Goal: Contribute content: Add original content to the website for others to see

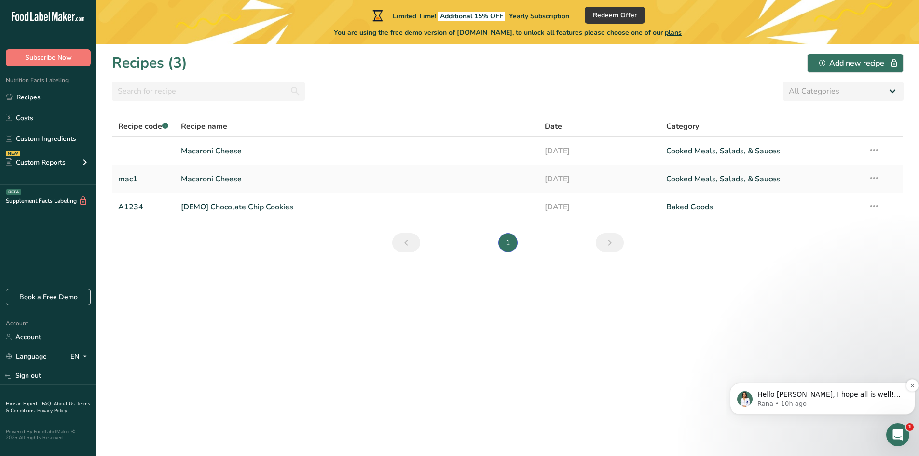
click at [834, 392] on p "Hello Mandy, I hope all is well! This is Rana, Nutrition Expert and Customer Su…" at bounding box center [830, 395] width 146 height 10
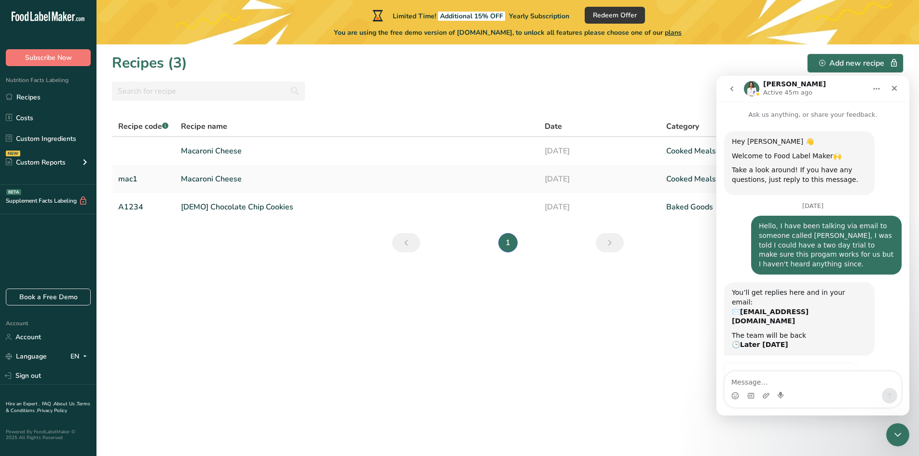
scroll to position [1, 0]
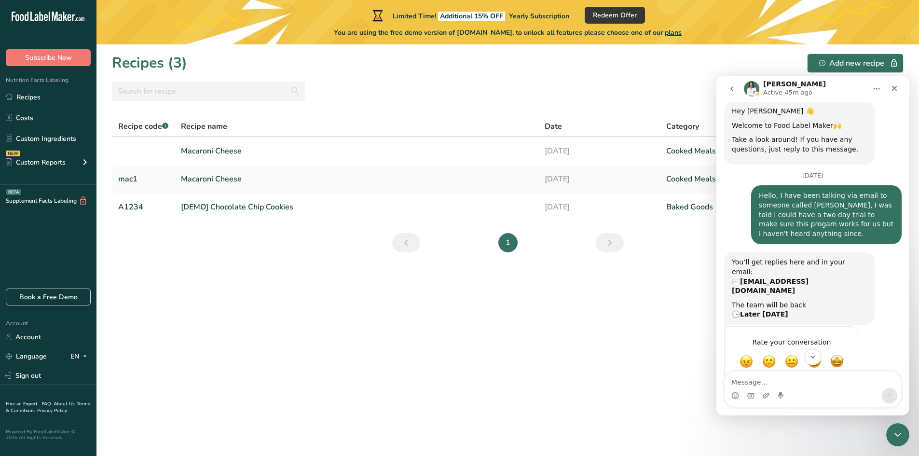
click at [552, 377] on section "Recipes (3) Add new recipe All Categories Baked Goods Beverages Confectionery C…" at bounding box center [507, 249] width 822 height 411
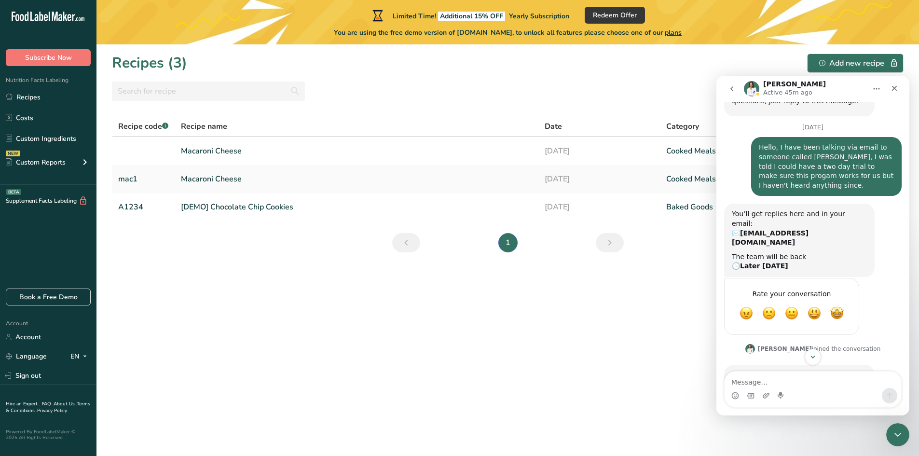
scroll to position [146, 0]
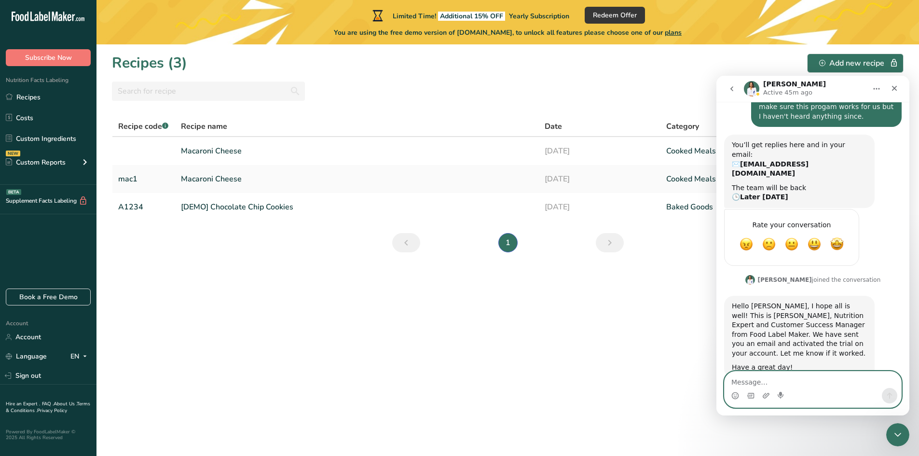
click at [760, 382] on textarea "Message…" at bounding box center [812, 379] width 177 height 16
type textarea "Thank you Rana, I'll give it a go :)"
click at [890, 396] on icon "Send a message…" at bounding box center [890, 396] width 8 height 8
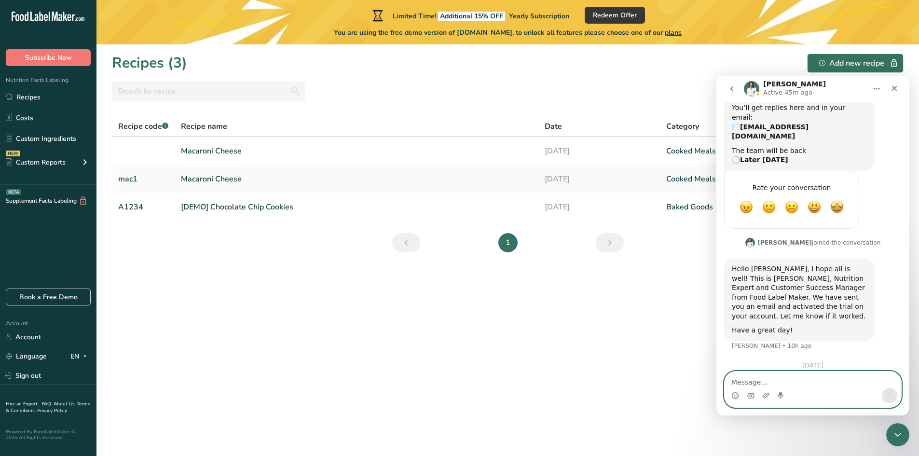
scroll to position [188, 0]
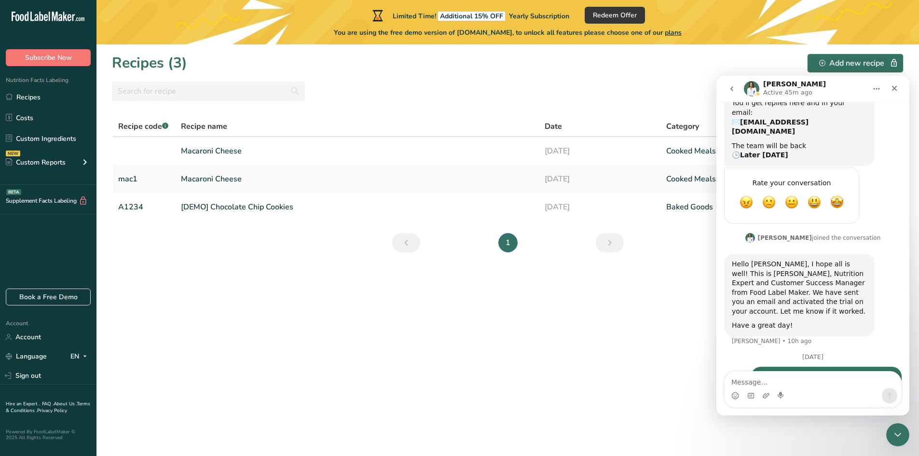
click at [613, 324] on section "Recipes (3) Add new recipe All Categories Baked Goods Beverages Confectionery C…" at bounding box center [507, 249] width 822 height 411
click at [892, 88] on icon "Close" at bounding box center [894, 88] width 8 height 8
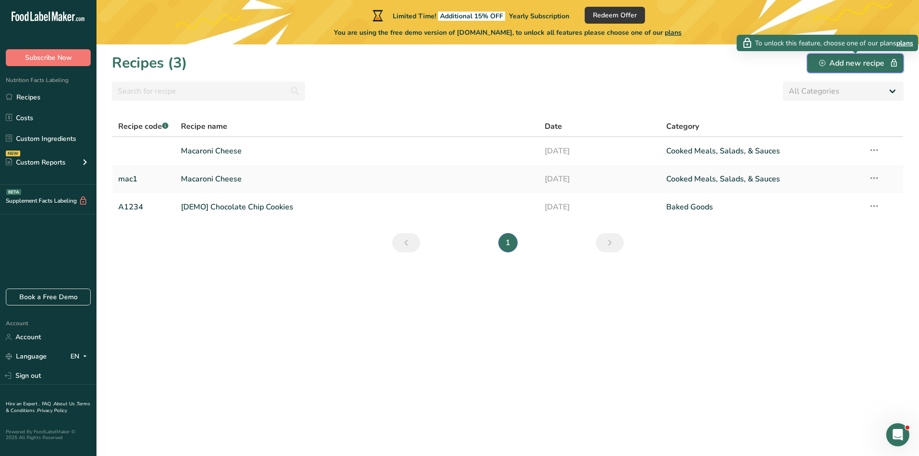
click at [845, 68] on div "Add new recipe" at bounding box center [855, 63] width 72 height 12
click at [855, 63] on div "Add new recipe" at bounding box center [855, 63] width 72 height 12
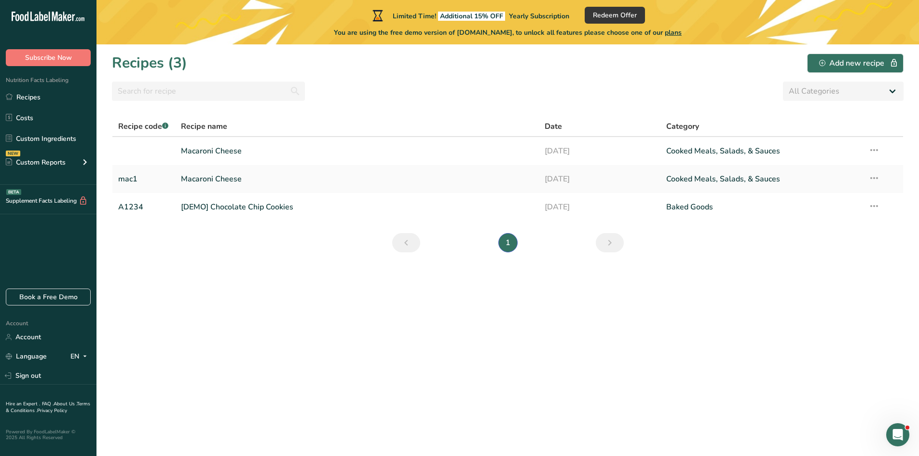
click at [358, 283] on section "Recipes (3) Add new recipe All Categories Baked Goods Beverages Confectionery C…" at bounding box center [507, 249] width 822 height 411
click at [32, 376] on link "Sign out" at bounding box center [48, 375] width 96 height 17
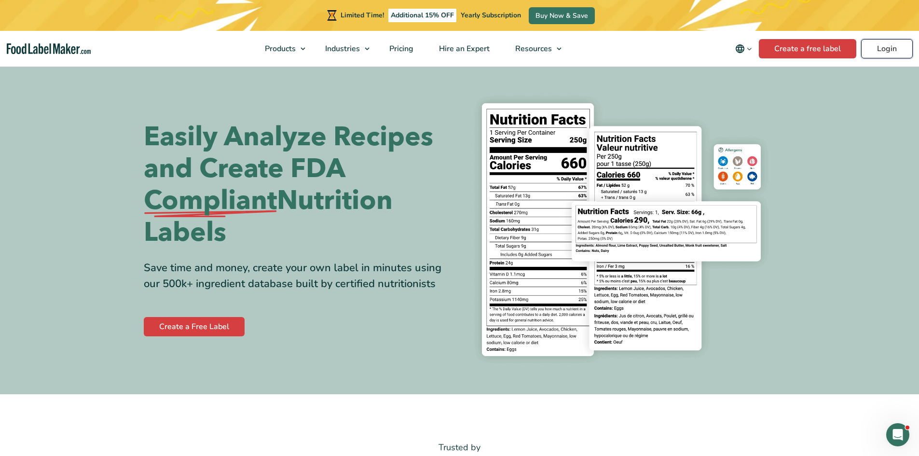
click at [895, 49] on link "Login" at bounding box center [887, 48] width 52 height 19
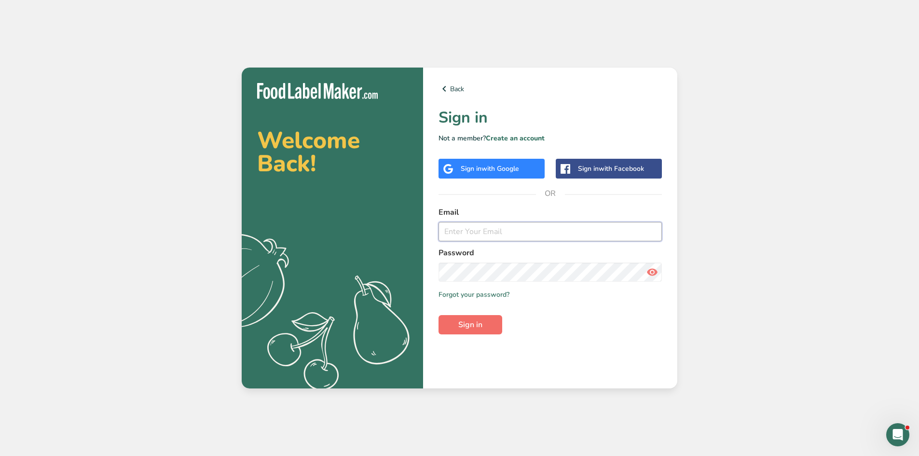
type input "[EMAIL_ADDRESS][DOMAIN_NAME]"
click at [467, 324] on span "Sign in" at bounding box center [470, 325] width 24 height 12
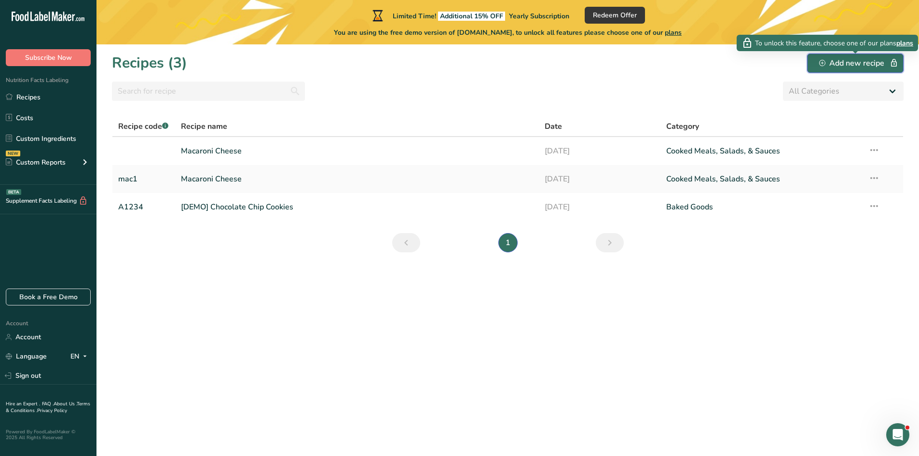
click at [843, 67] on div "Add new recipe" at bounding box center [855, 63] width 72 height 12
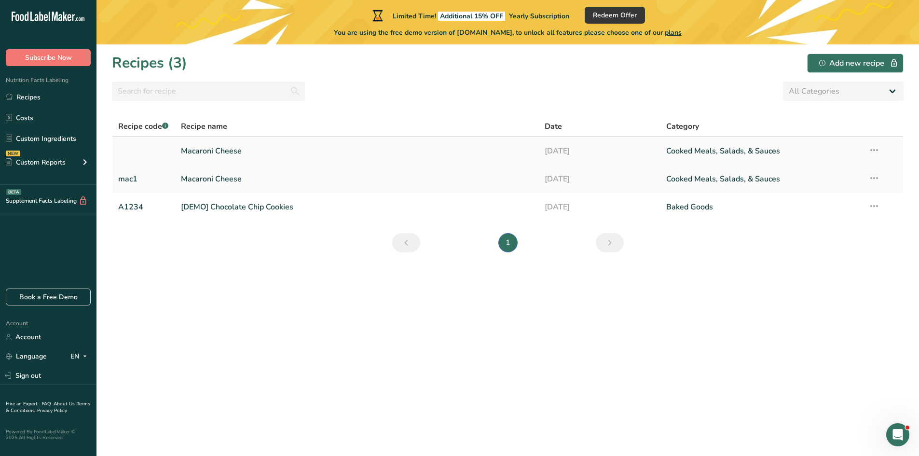
click at [225, 150] on link "Macaroni Cheese" at bounding box center [357, 151] width 353 height 20
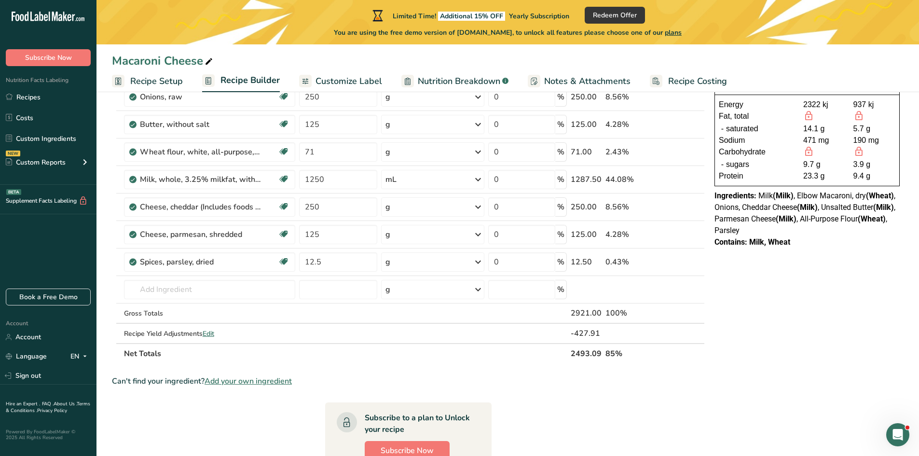
scroll to position [96, 0]
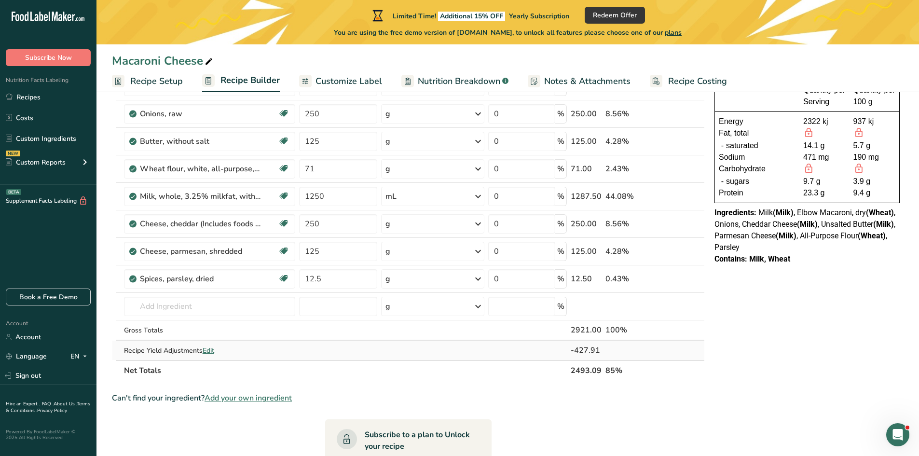
click at [210, 348] on span "Edit" at bounding box center [209, 350] width 12 height 9
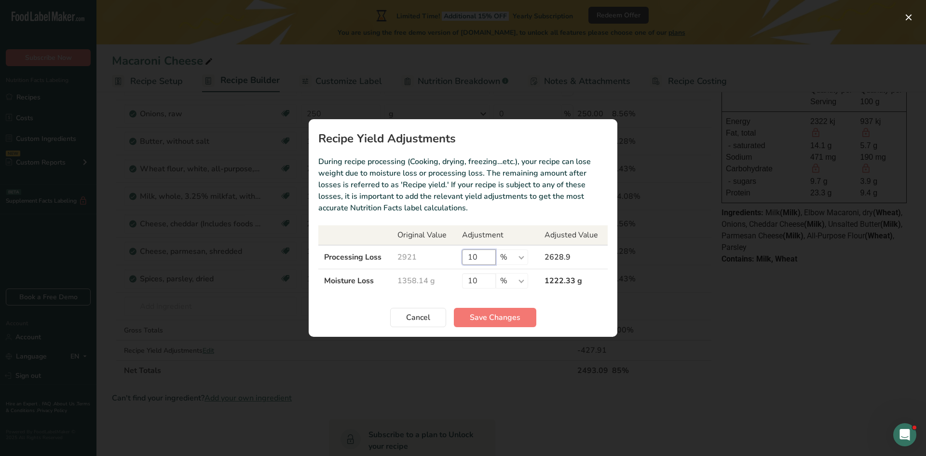
click at [479, 258] on input "10" at bounding box center [479, 256] width 34 height 15
type input "1"
type input "9"
click at [492, 316] on span "Save Changes" at bounding box center [495, 318] width 51 height 12
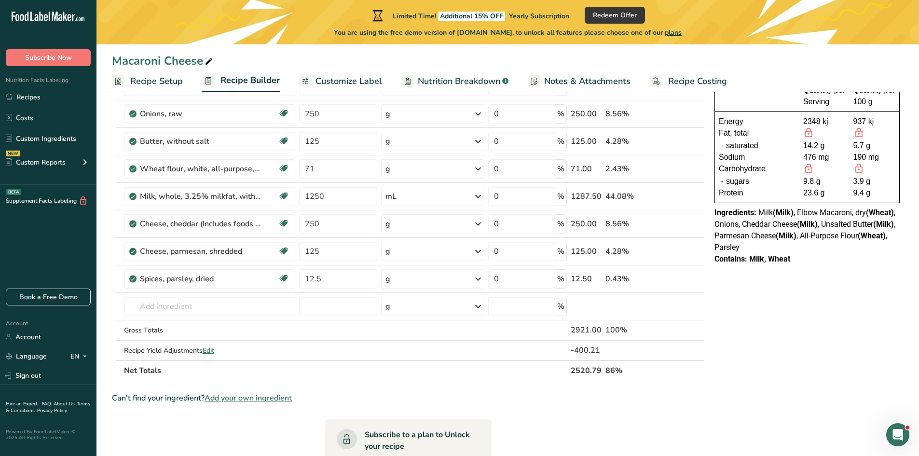
click at [255, 398] on span "Add your own ingredient" at bounding box center [248, 398] width 87 height 12
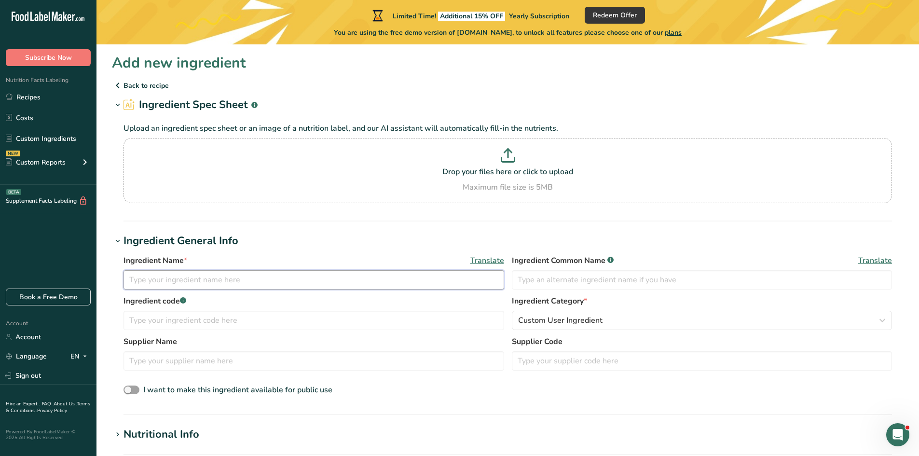
click at [195, 278] on input "text" at bounding box center [313, 279] width 381 height 19
click at [221, 316] on input "text" at bounding box center [313, 320] width 381 height 19
click at [222, 279] on input "text" at bounding box center [313, 279] width 381 height 19
click at [593, 280] on input "text" at bounding box center [702, 279] width 381 height 19
click at [292, 284] on input "text" at bounding box center [313, 279] width 381 height 19
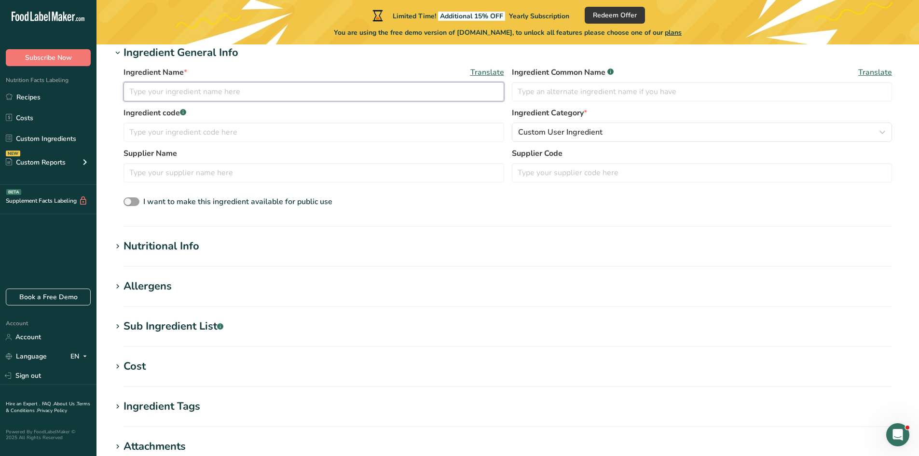
scroll to position [193, 0]
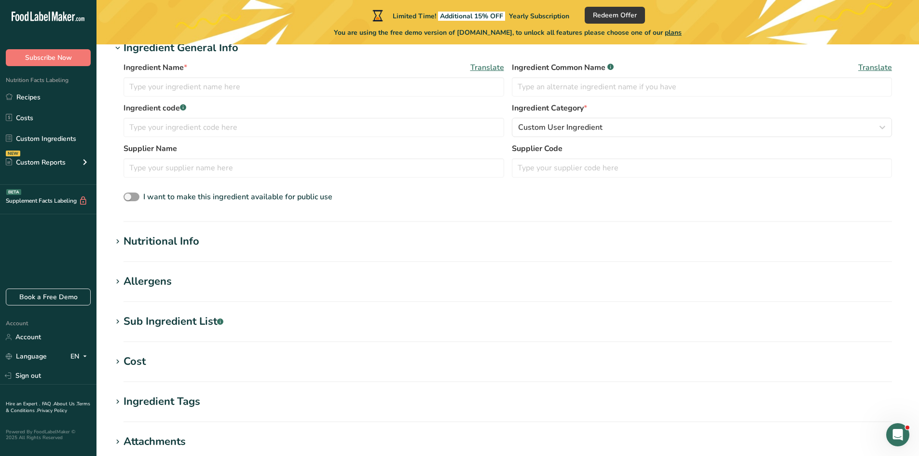
click at [193, 322] on div "Sub Ingredient List .a-a{fill:#347362;}.b-a{fill:#fff;}" at bounding box center [173, 322] width 100 height 16
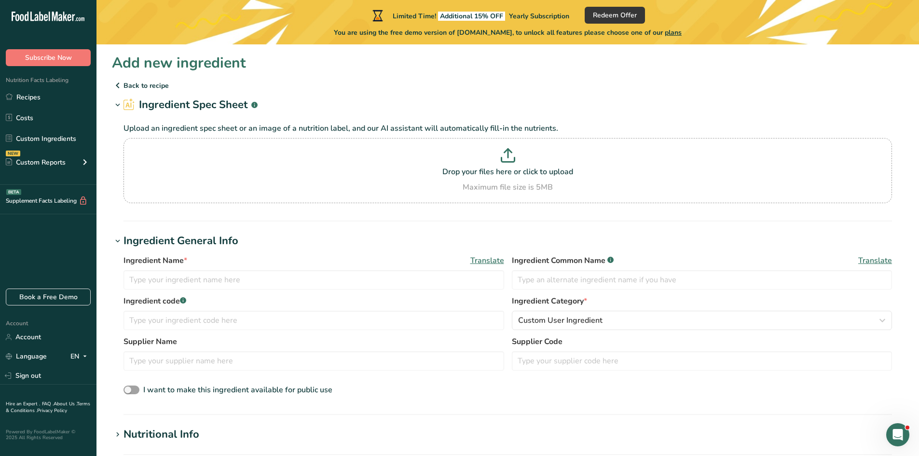
click at [133, 84] on p "Back to recipe" at bounding box center [507, 86] width 791 height 12
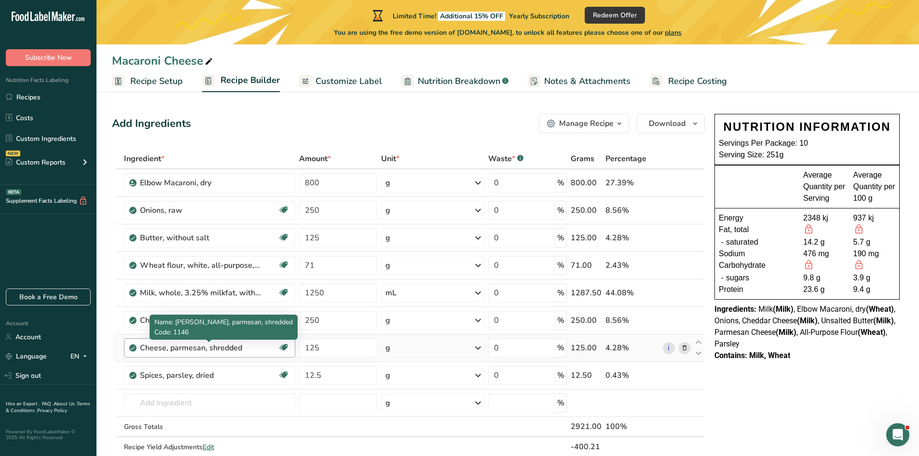
click at [179, 349] on div "Cheese, parmesan, shredded" at bounding box center [200, 348] width 121 height 12
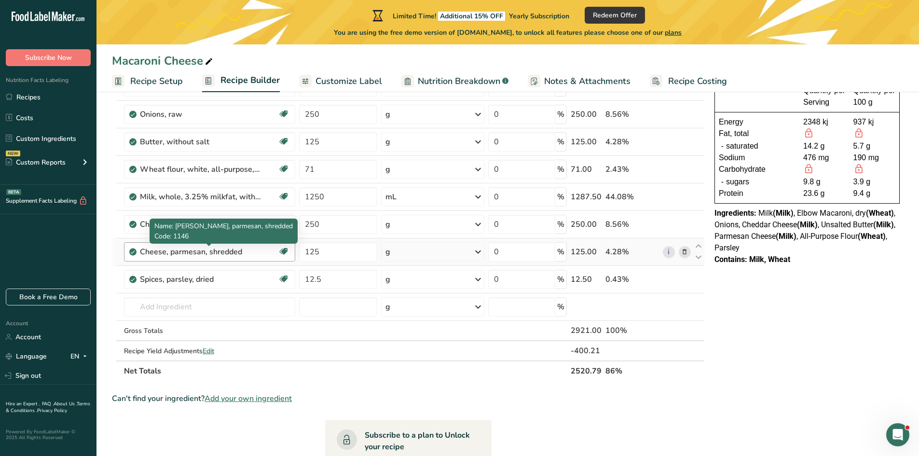
scroll to position [96, 0]
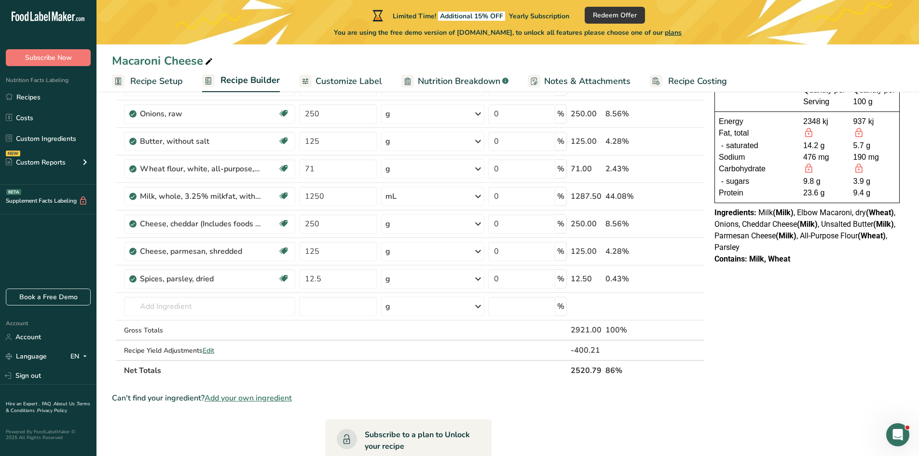
click at [257, 399] on span "Add your own ingredient" at bounding box center [248, 398] width 87 height 12
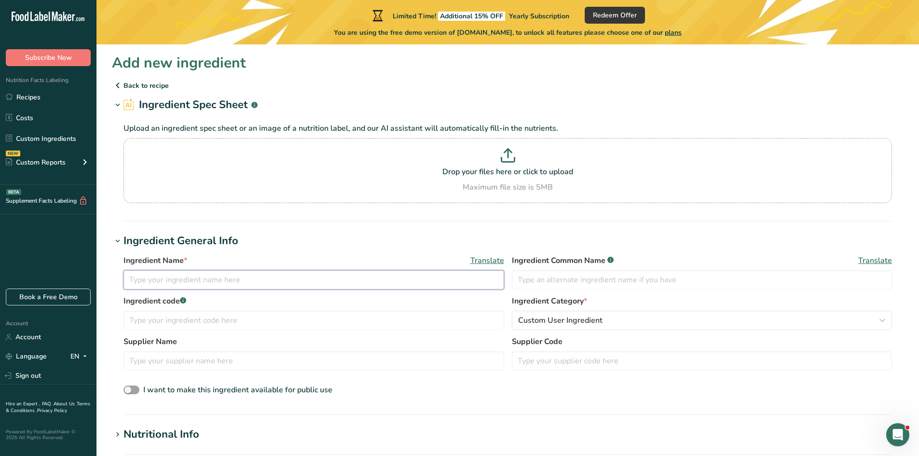
click at [174, 281] on input "text" at bounding box center [313, 279] width 381 height 19
type input "Parmesan cheese test"
click at [159, 323] on input "text" at bounding box center [313, 320] width 381 height 19
type input "P1"
click at [195, 354] on input "text" at bounding box center [313, 360] width 381 height 19
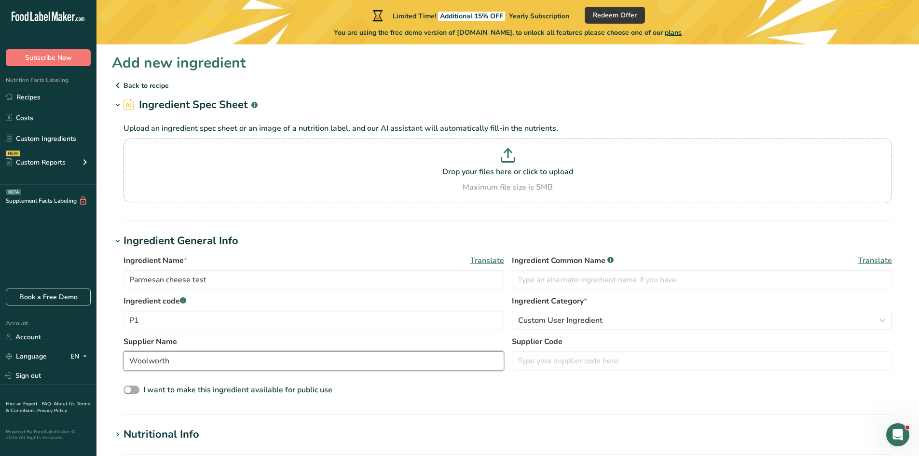
type input "Woolworth"
click at [130, 387] on span at bounding box center [131, 389] width 16 height 9
click at [130, 387] on input "I want to make this ingredient available for public use" at bounding box center [126, 390] width 6 height 6
checkbox input "true"
click at [555, 282] on input "text" at bounding box center [702, 279] width 381 height 19
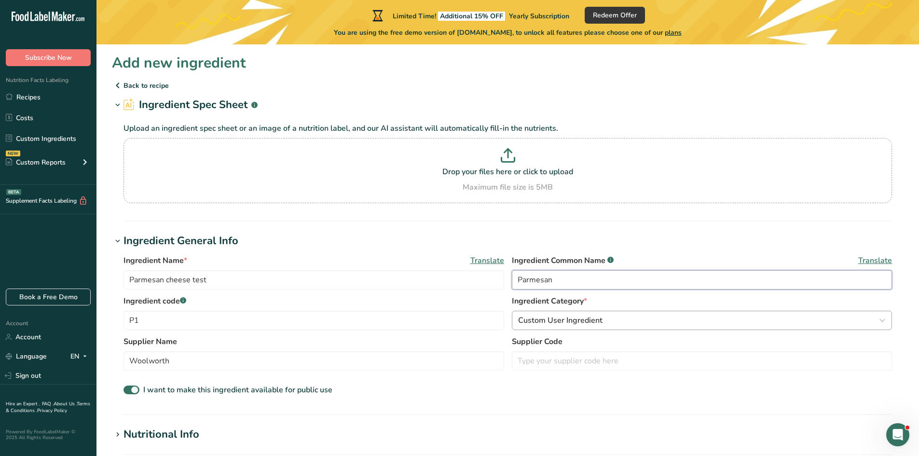
type input "Parmesan"
click at [611, 321] on div "Custom User Ingredient" at bounding box center [699, 320] width 362 height 12
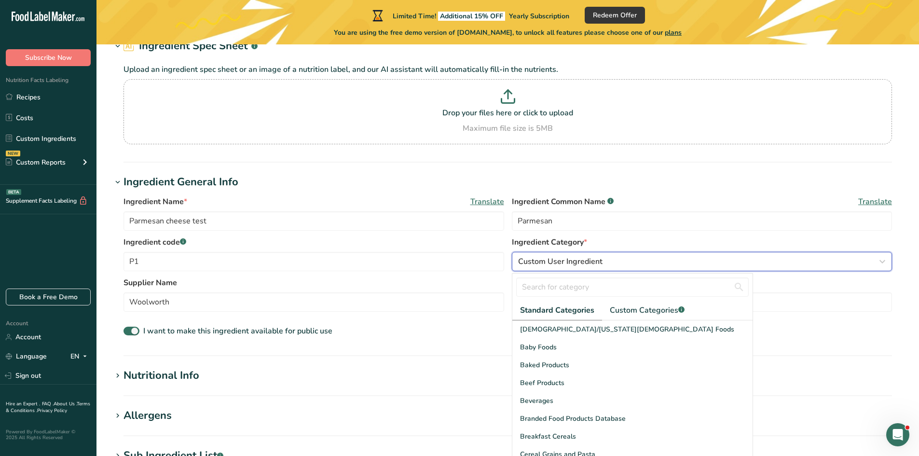
scroll to position [96, 0]
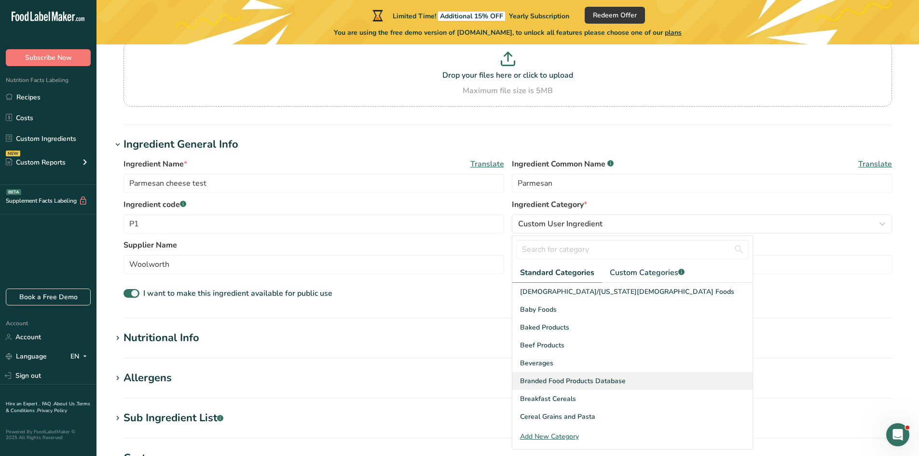
click at [609, 380] on span "Branded Food Products Database" at bounding box center [573, 381] width 106 height 10
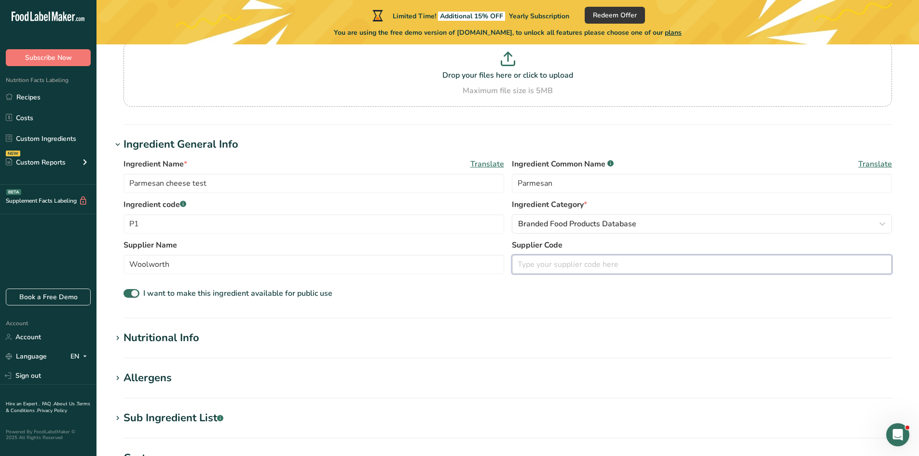
click at [561, 266] on input "text" at bounding box center [702, 264] width 381 height 19
click at [119, 338] on icon at bounding box center [117, 338] width 9 height 14
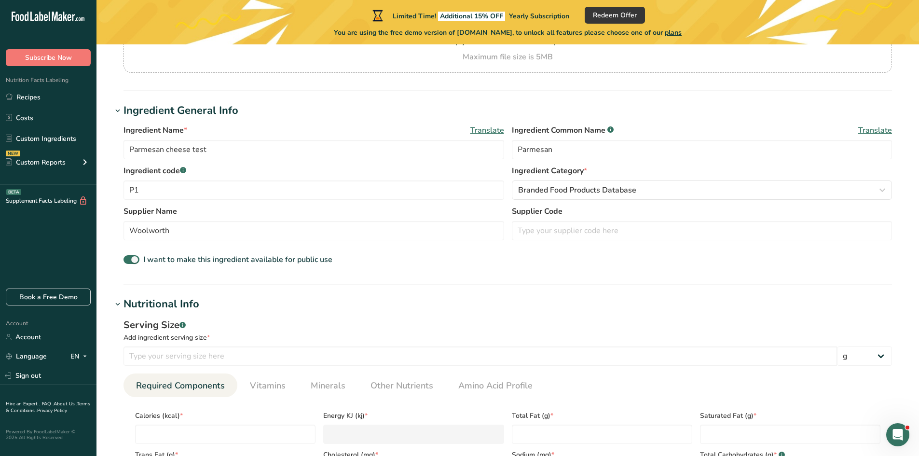
scroll to position [193, 0]
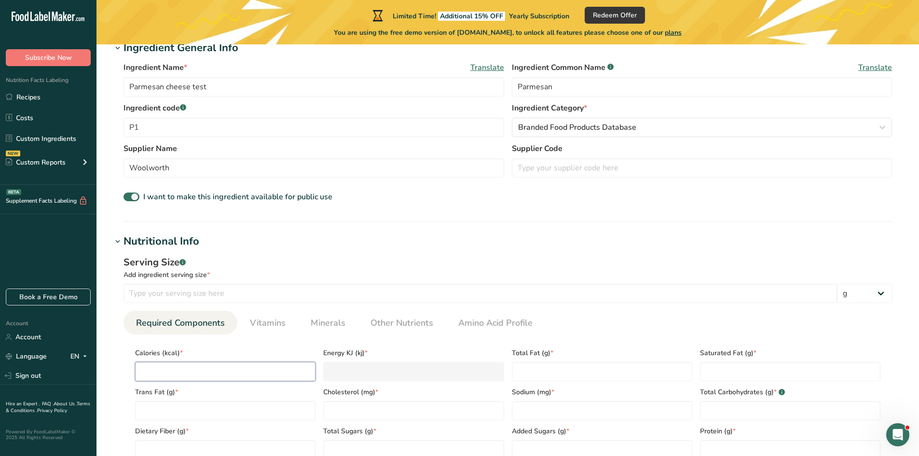
click at [194, 374] on input "number" at bounding box center [225, 371] width 180 height 19
type input "3"
type KJ "12.6"
type input "37"
type KJ "154.8"
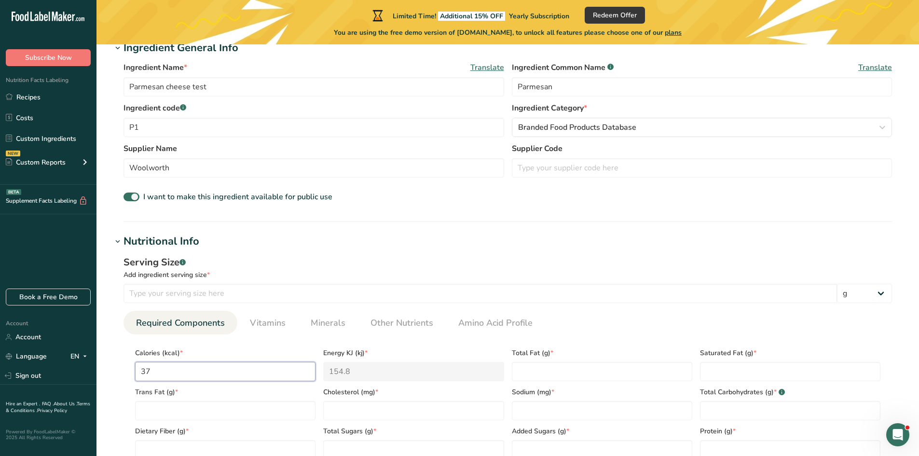
type input "371"
type KJ "1552.3"
type input "371"
click at [546, 374] on Fat "number" at bounding box center [602, 371] width 180 height 19
type Fat "4.7"
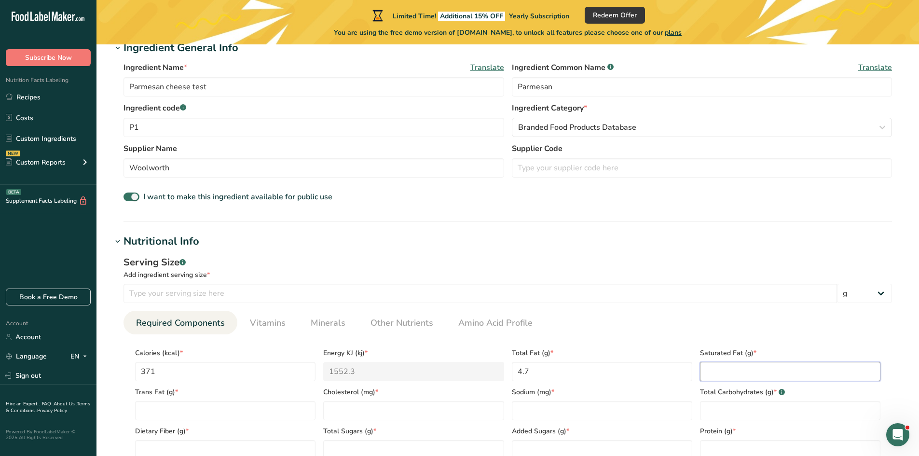
click at [736, 374] on Fat "number" at bounding box center [790, 371] width 180 height 19
type Fat "4.7"
click at [173, 410] on Fat "number" at bounding box center [225, 410] width 180 height 19
click at [503, 368] on div "Calories (kcal) * 371 Energy KJ (kj) * 1552.3 Total Fat (g) * 4.7 Saturated Fat…" at bounding box center [507, 400] width 753 height 117
type Fat "0"
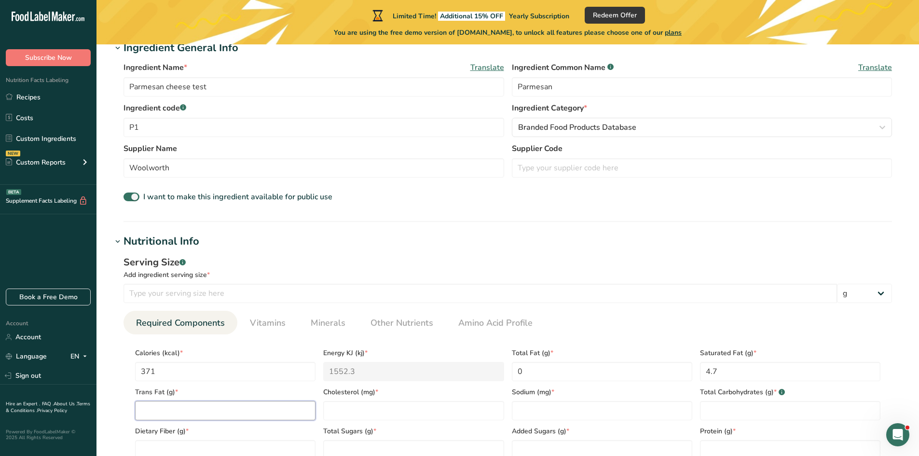
click at [184, 408] on Fat "number" at bounding box center [225, 410] width 180 height 19
type Fat "0"
click at [344, 410] on input "number" at bounding box center [413, 410] width 180 height 19
type input "0"
click at [554, 416] on input "number" at bounding box center [602, 410] width 180 height 19
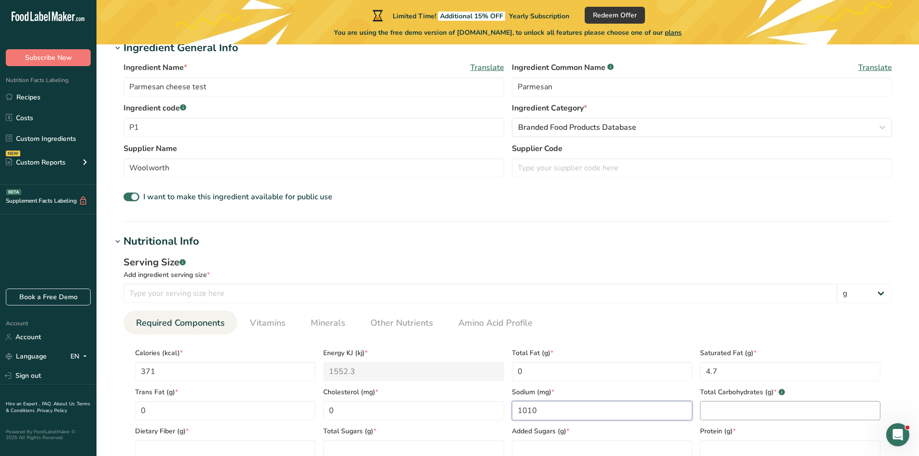
type input "1010"
click at [712, 411] on Carbohydrates "number" at bounding box center [790, 410] width 180 height 19
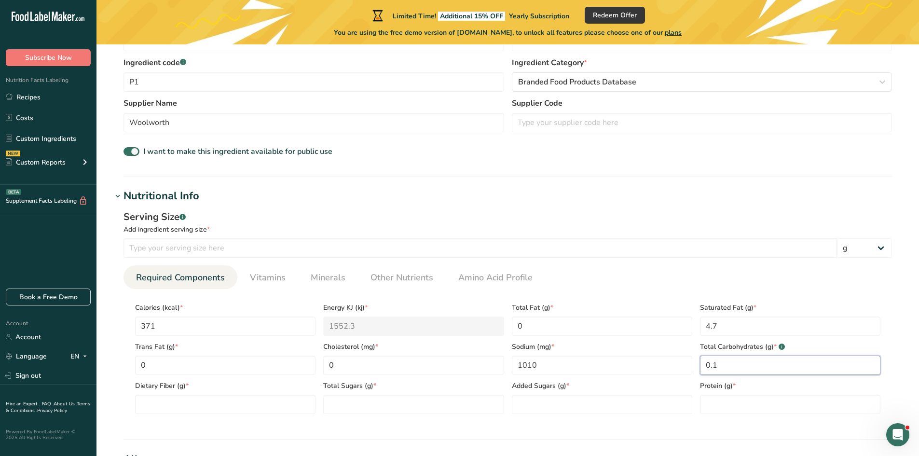
scroll to position [289, 0]
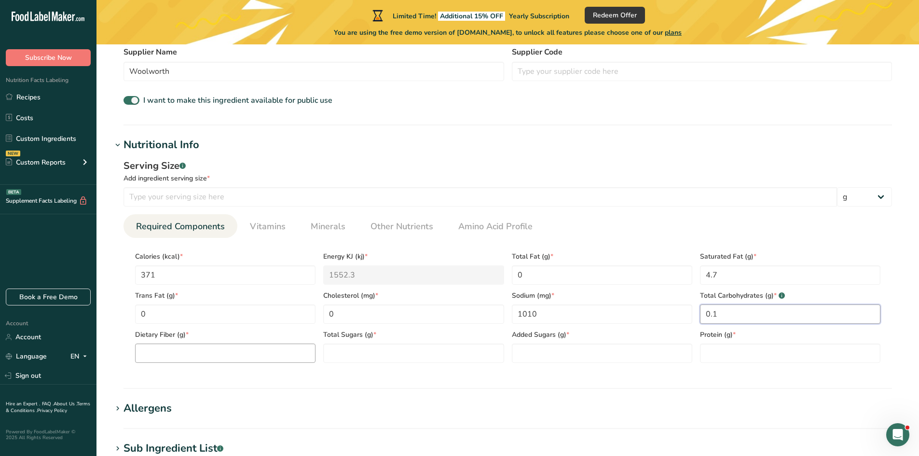
type Carbohydrates "0.1"
click at [176, 353] on Fiber "number" at bounding box center [225, 352] width 180 height 19
type Fiber "0.4"
click at [352, 355] on Sugars "number" at bounding box center [413, 352] width 180 height 19
type Sugars "0.1"
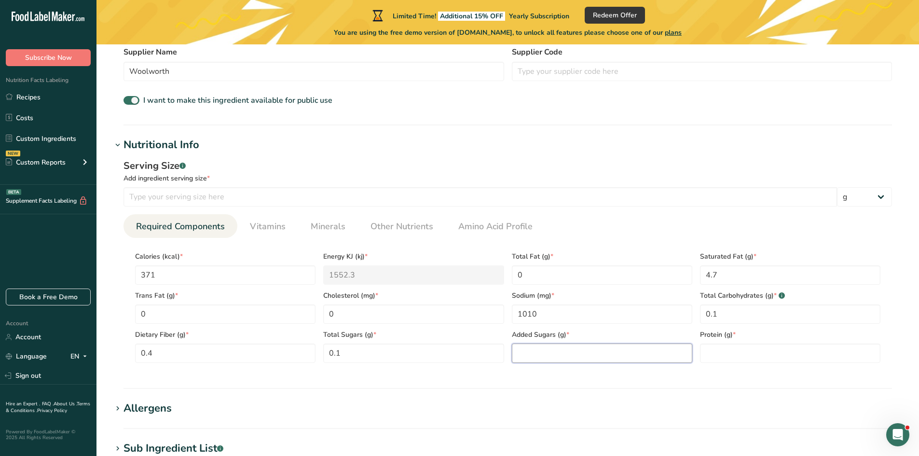
click at [549, 354] on Sugars "number" at bounding box center [602, 352] width 180 height 19
click at [739, 351] on input "number" at bounding box center [790, 352] width 180 height 19
type input "32"
click at [571, 355] on Sugars "number" at bounding box center [602, 352] width 180 height 19
click at [120, 409] on icon at bounding box center [117, 409] width 9 height 14
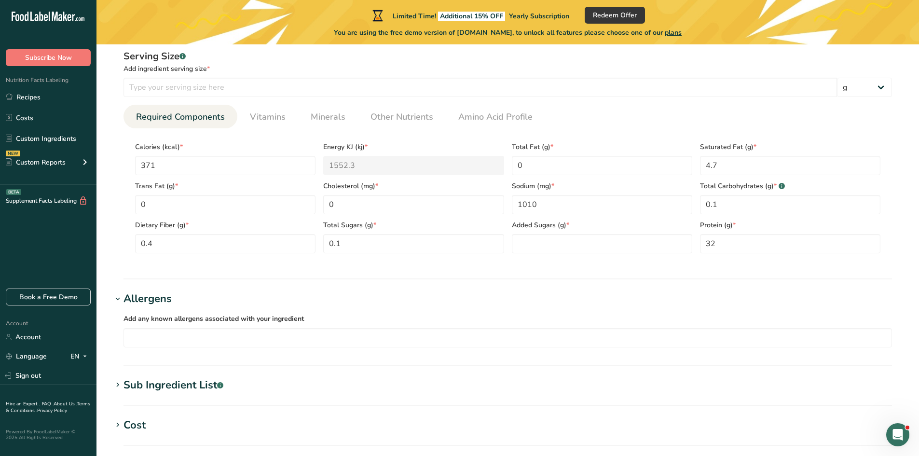
scroll to position [434, 0]
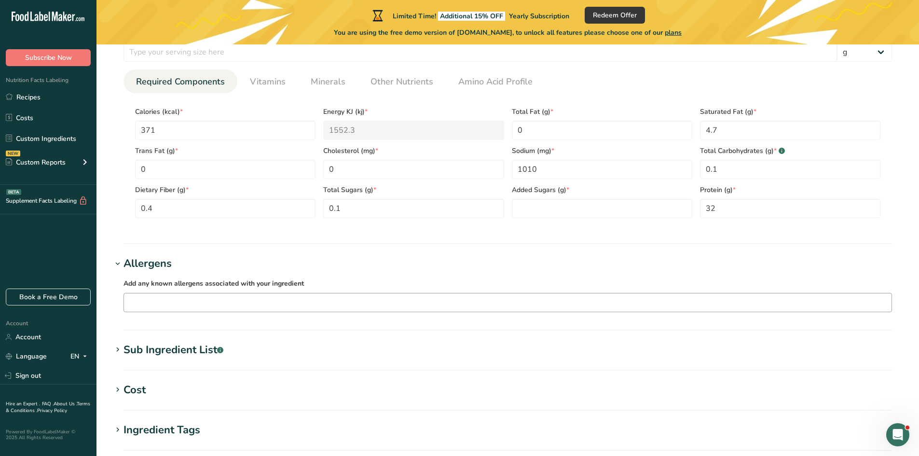
click at [191, 311] on div at bounding box center [507, 303] width 767 height 16
drag, startPoint x: 139, startPoint y: 370, endPoint x: 153, endPoint y: 365, distance: 15.3
click at [139, 370] on div "Milk" at bounding box center [500, 369] width 737 height 10
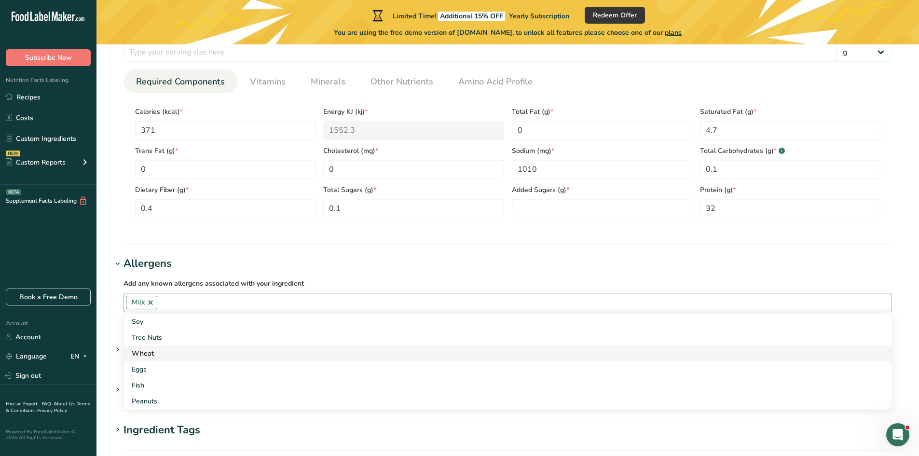
scroll to position [96, 0]
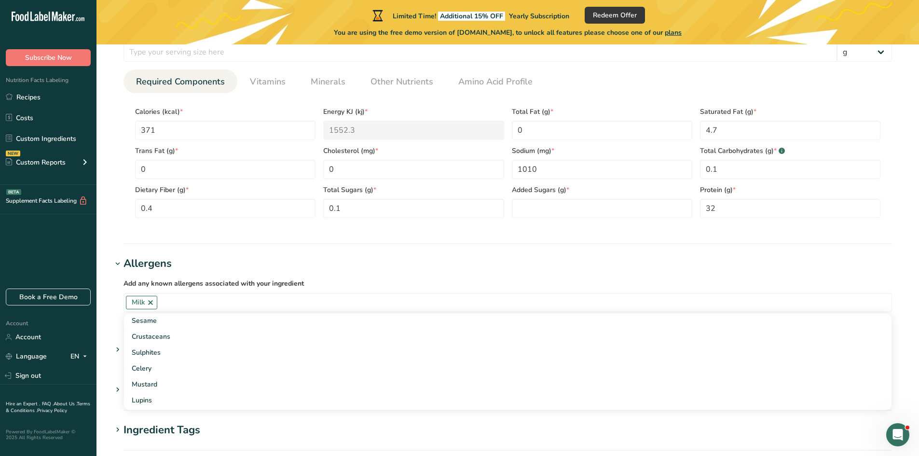
click at [104, 340] on section "Add new ingredient Back to recipe Ingredient Spec Sheet .a-a{fill:#347362;}.b-a…" at bounding box center [507, 113] width 822 height 1006
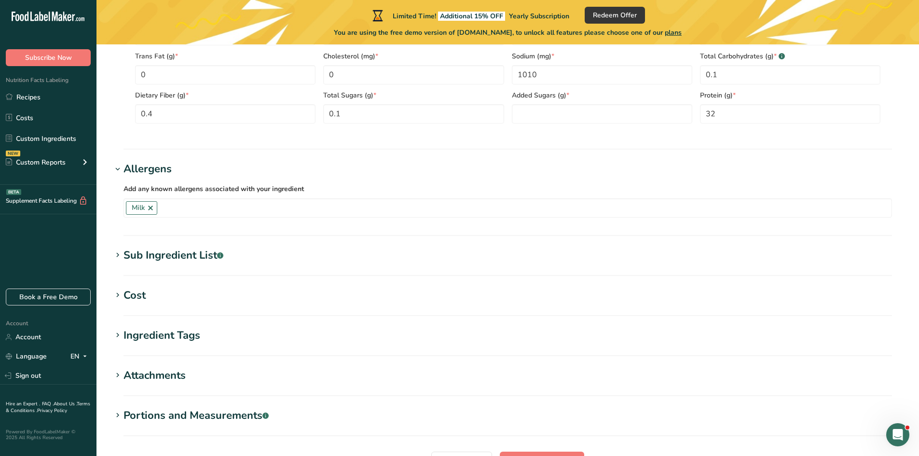
scroll to position [531, 0]
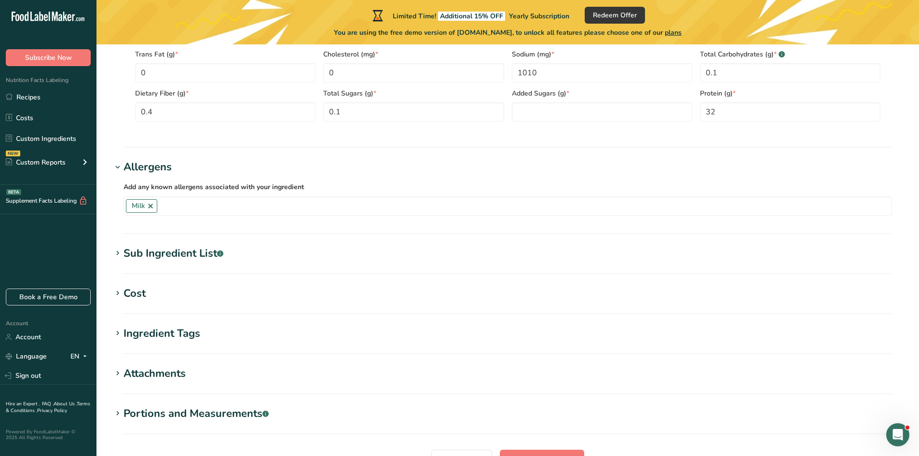
click at [117, 251] on icon at bounding box center [117, 253] width 9 height 14
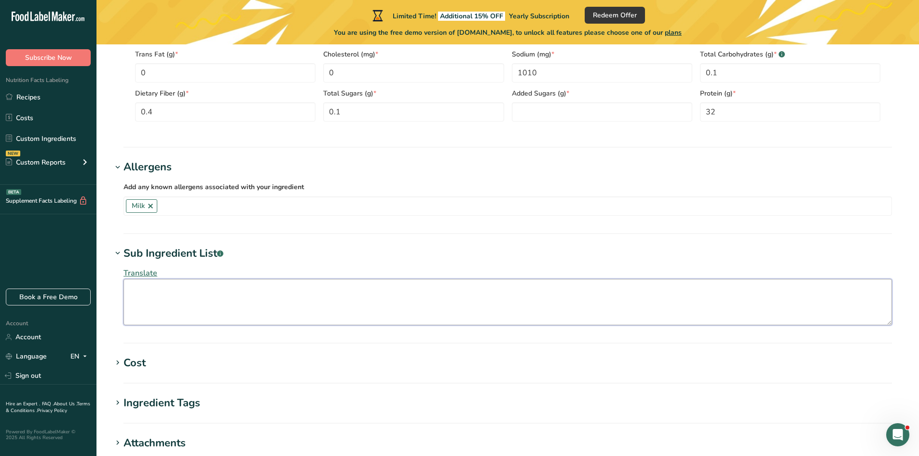
click at [172, 292] on textarea at bounding box center [507, 302] width 768 height 46
paste textarea "[Pasteurised Milk, Starter Culture (Milk), Salt, Enzymes (Vegetarian Rennet, Ve…"
click at [132, 289] on textarea "[Pasteurised Milk, Starter Culture (Milk), Salt, Enzymes (Vegetarian Rennet, Ve…" at bounding box center [507, 302] width 768 height 46
click at [545, 288] on textarea "Pasteurised Milk, Starter Culture (Milk), Salt, Enzymes (Vegetarian Rennet, Veg…" at bounding box center [507, 302] width 768 height 46
type textarea "Pasteurised Milk, Starter Culture (Milk), Salt, Enzymes (Vegetarian Rennet, Veg…"
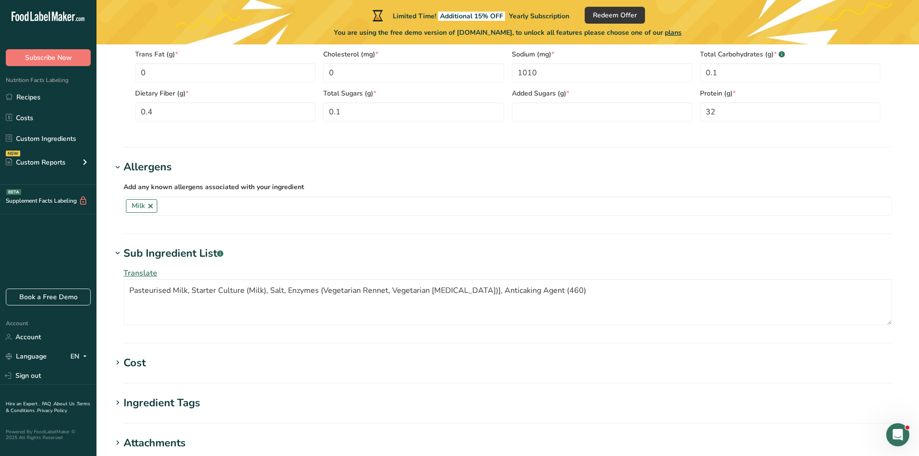
click at [546, 338] on section "Sub Ingredient List .a-a{fill:#347362;}.b-a{fill:#fff;} Translate Pasteurised M…" at bounding box center [507, 295] width 791 height 98
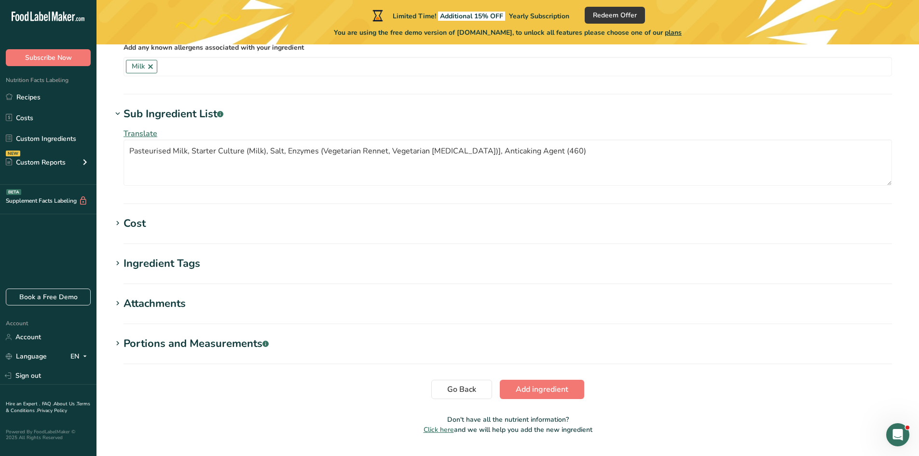
scroll to position [675, 0]
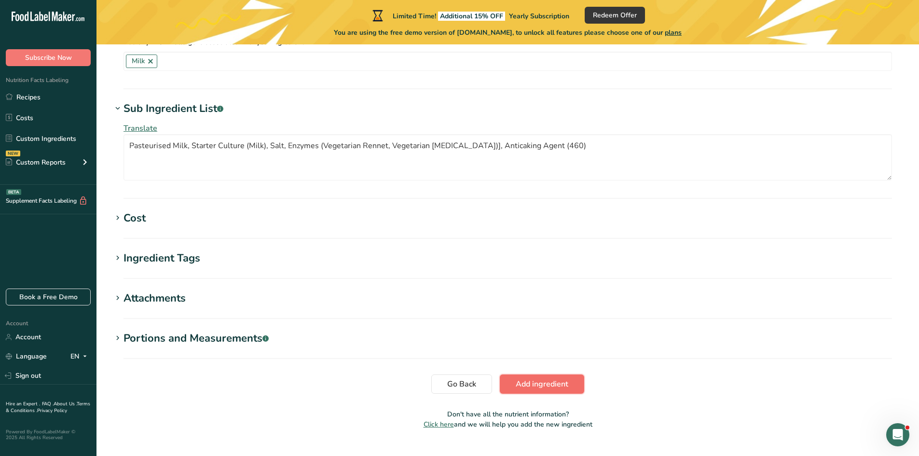
click at [534, 384] on span "Add ingredient" at bounding box center [542, 384] width 53 height 12
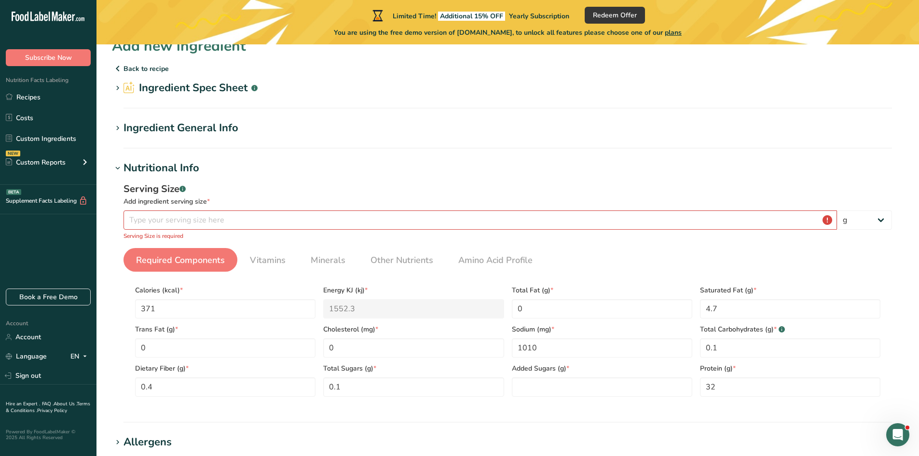
scroll to position [0, 0]
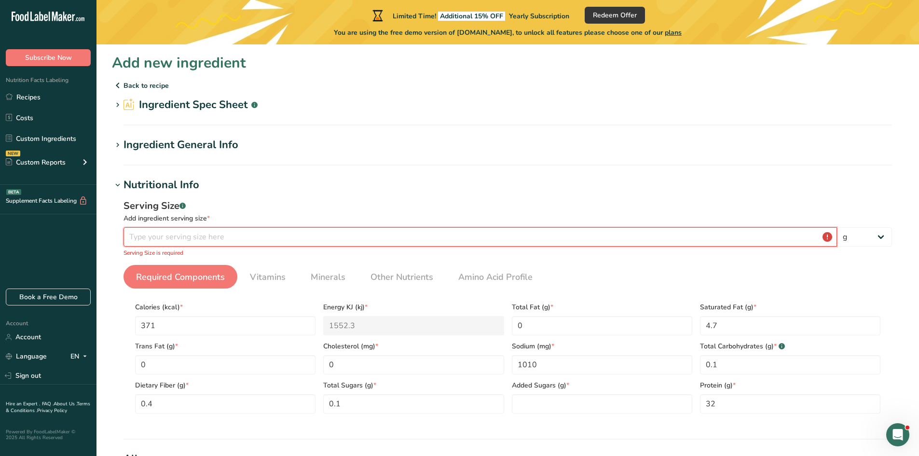
click at [217, 237] on input "number" at bounding box center [479, 236] width 713 height 19
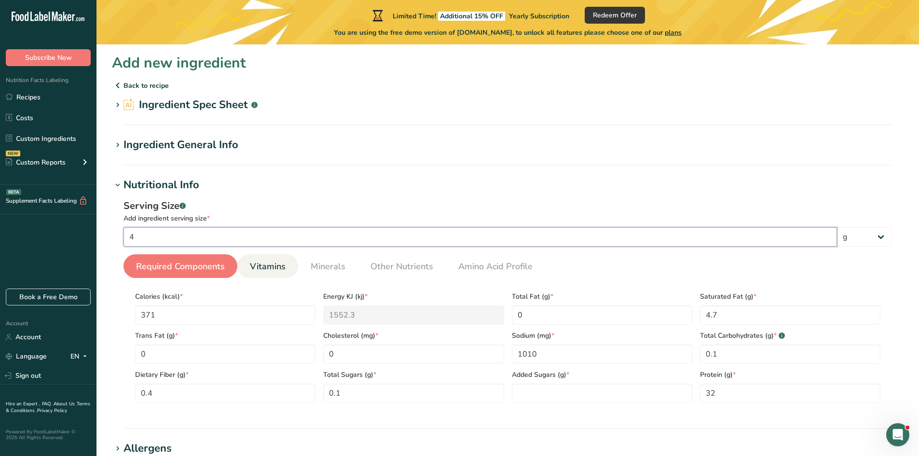
type input "4"
click at [270, 266] on span "Vitamins" at bounding box center [268, 266] width 36 height 13
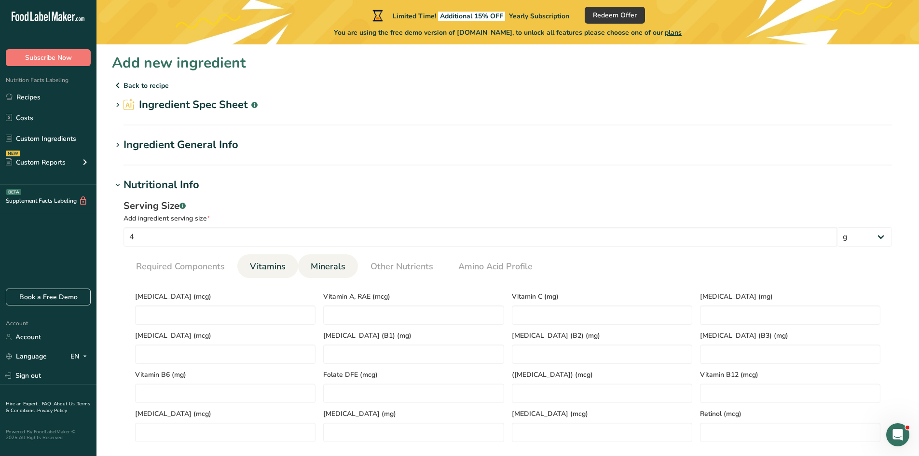
click at [331, 265] on span "Minerals" at bounding box center [328, 266] width 35 height 13
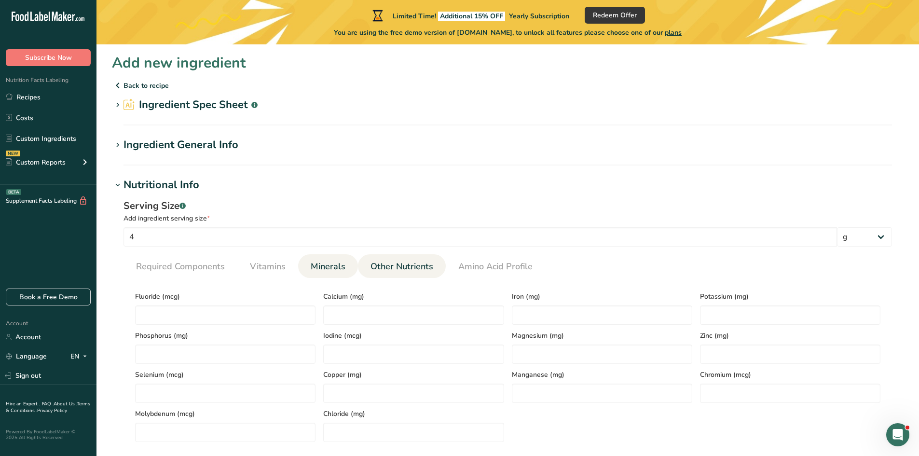
click at [398, 267] on span "Other Nutrients" at bounding box center [401, 266] width 63 height 13
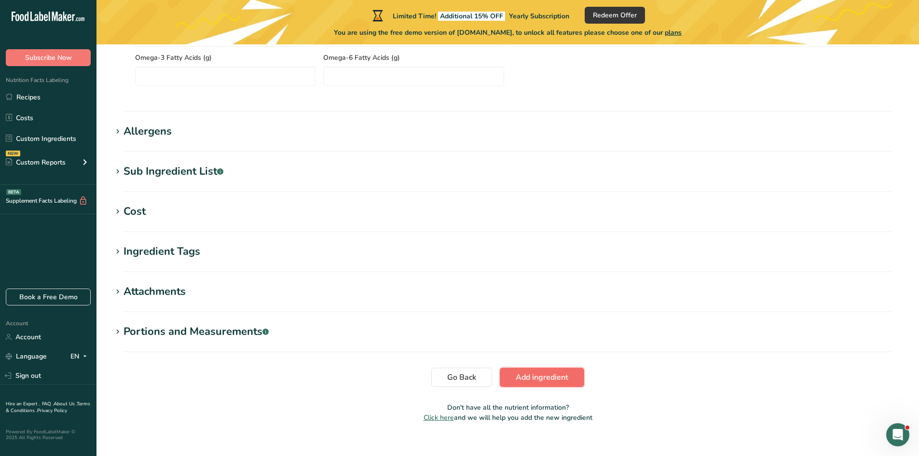
click at [554, 376] on span "Add ingredient" at bounding box center [542, 377] width 53 height 12
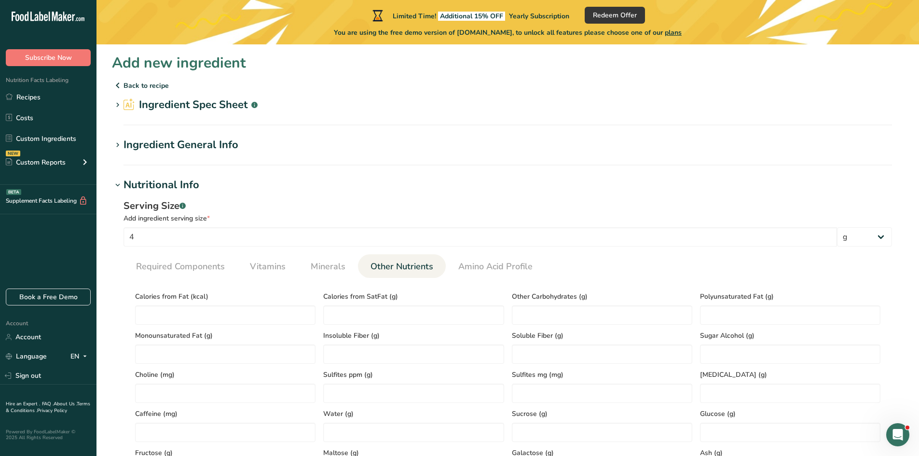
click at [146, 85] on p "Back to recipe" at bounding box center [507, 86] width 791 height 12
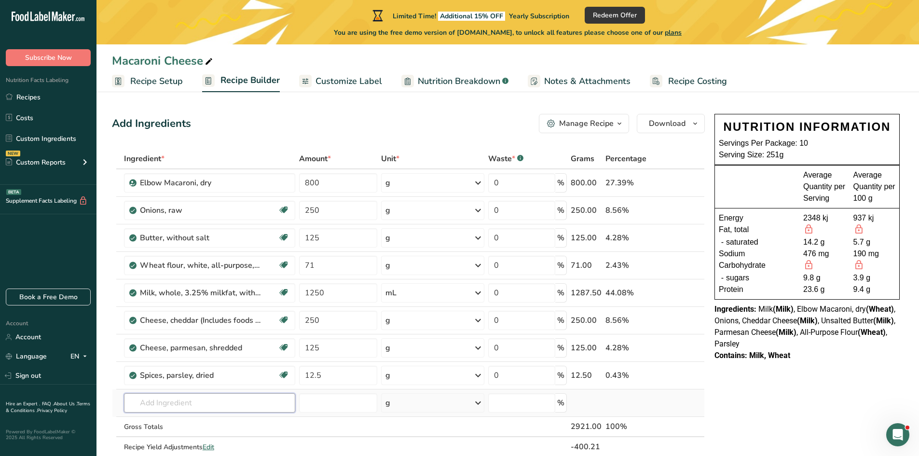
click at [146, 405] on input "text" at bounding box center [209, 402] width 171 height 19
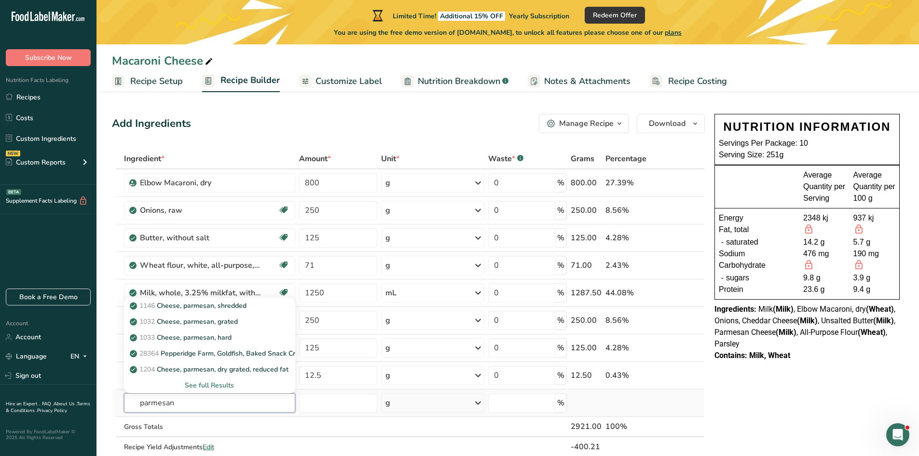
type input "parmesan"
click at [224, 384] on div "See full Results" at bounding box center [210, 385] width 156 height 10
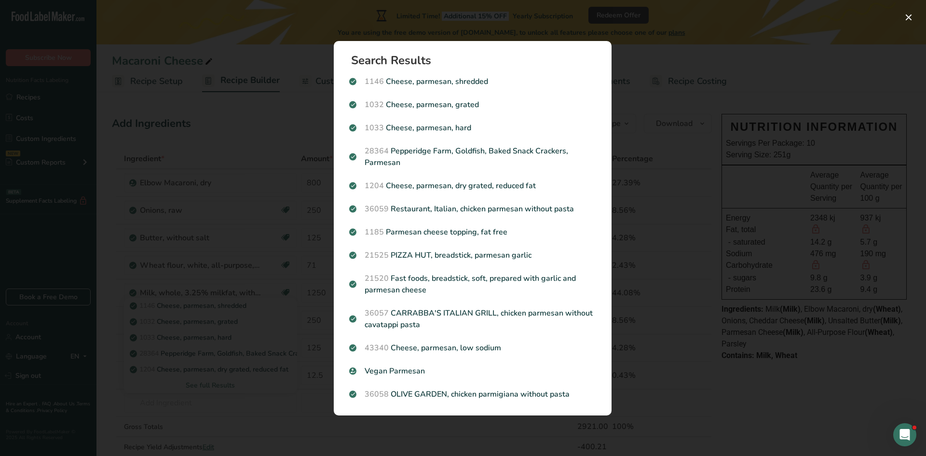
click at [286, 412] on div "Search results modal" at bounding box center [463, 228] width 926 height 456
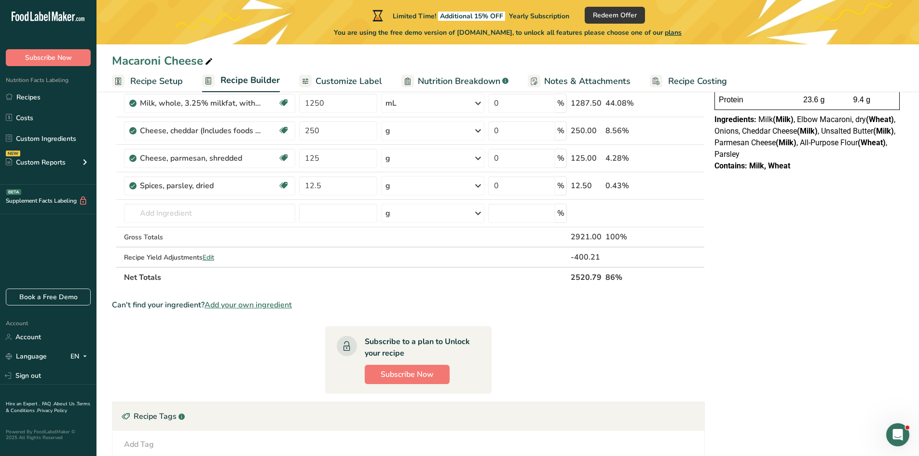
scroll to position [193, 0]
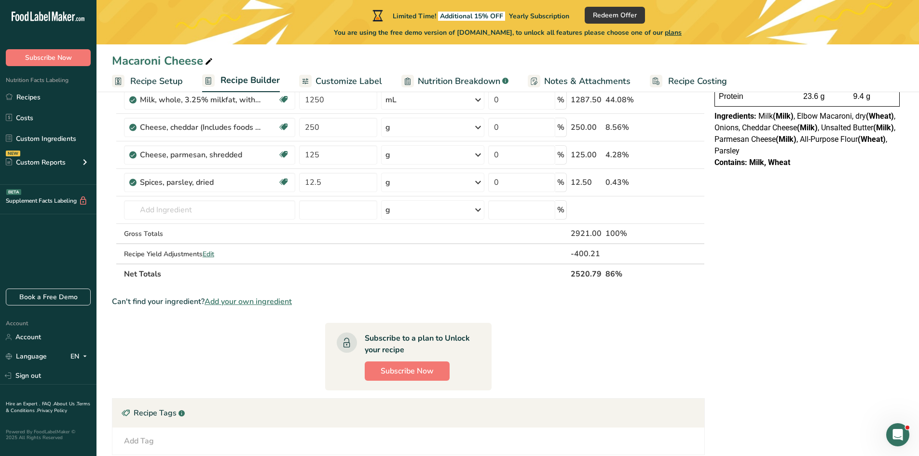
click at [252, 302] on span "Add your own ingredient" at bounding box center [248, 302] width 87 height 12
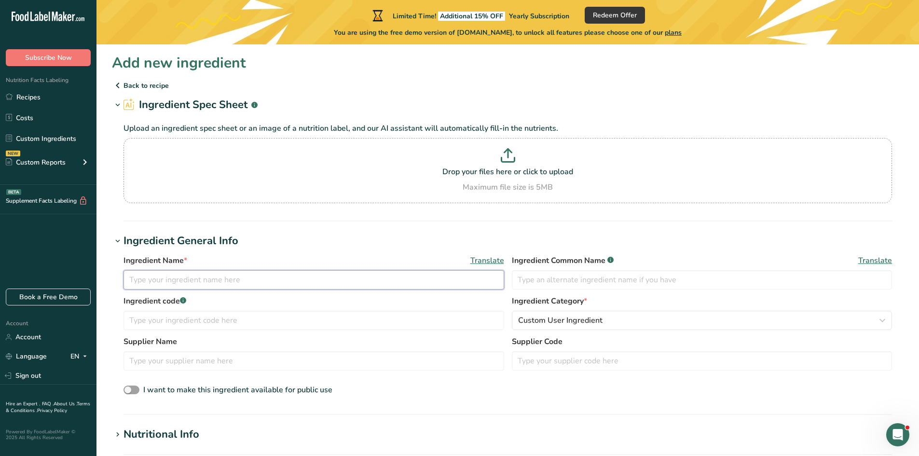
click at [247, 283] on input "text" at bounding box center [313, 279] width 381 height 19
type input "P"
type input "Test Parmesan"
click at [545, 275] on input "text" at bounding box center [702, 279] width 381 height 19
type input "T"
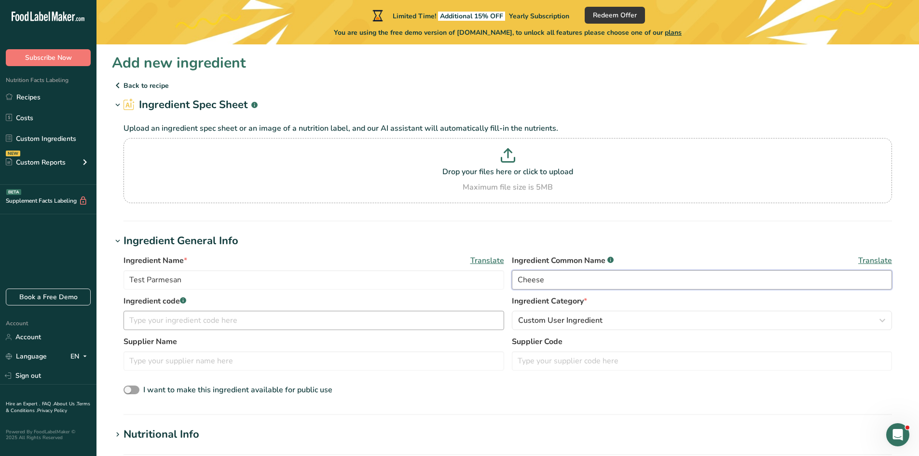
type input "Cheese"
click at [194, 328] on input "text" at bounding box center [313, 320] width 381 height 19
type input "p1"
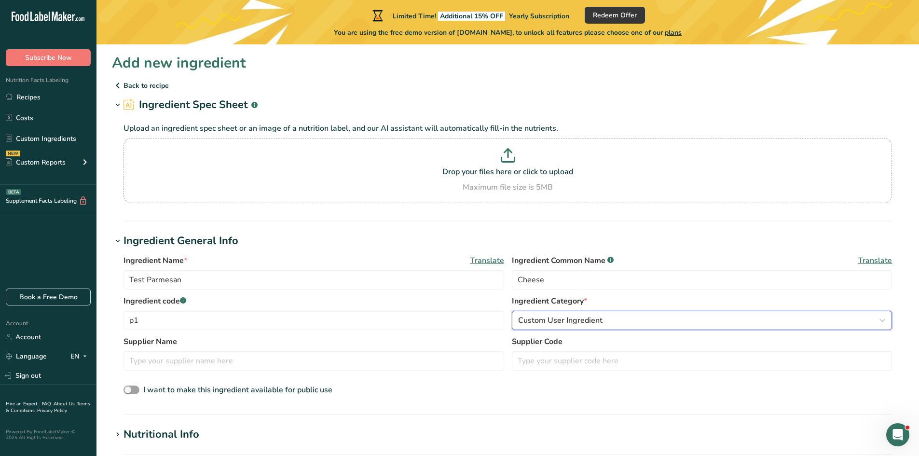
click at [579, 318] on span "Custom User Ingredient" at bounding box center [560, 320] width 84 height 12
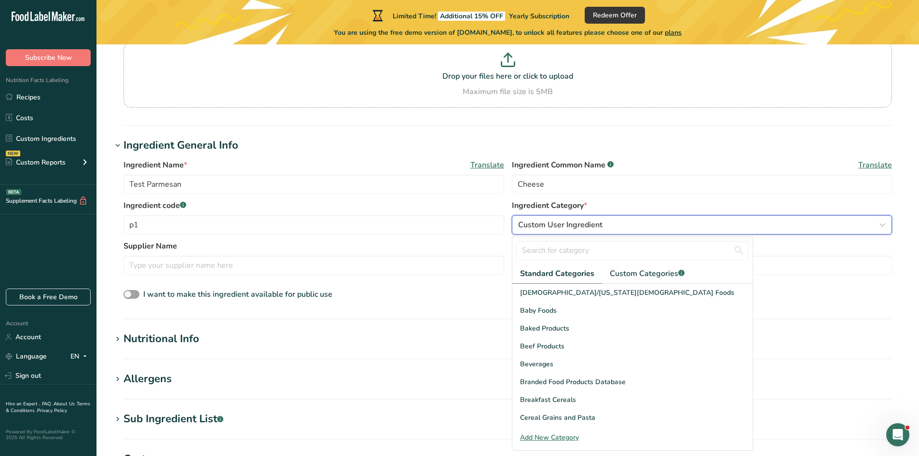
scroll to position [96, 0]
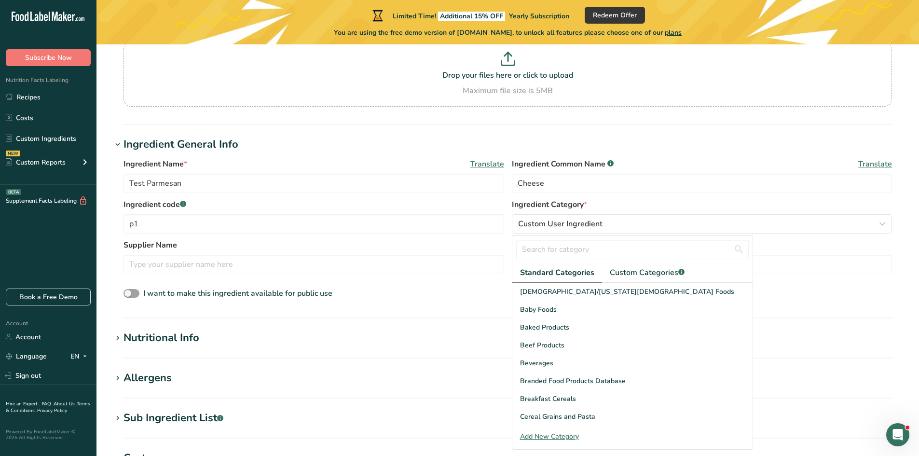
click at [570, 436] on div "Add New Category" at bounding box center [632, 436] width 240 height 10
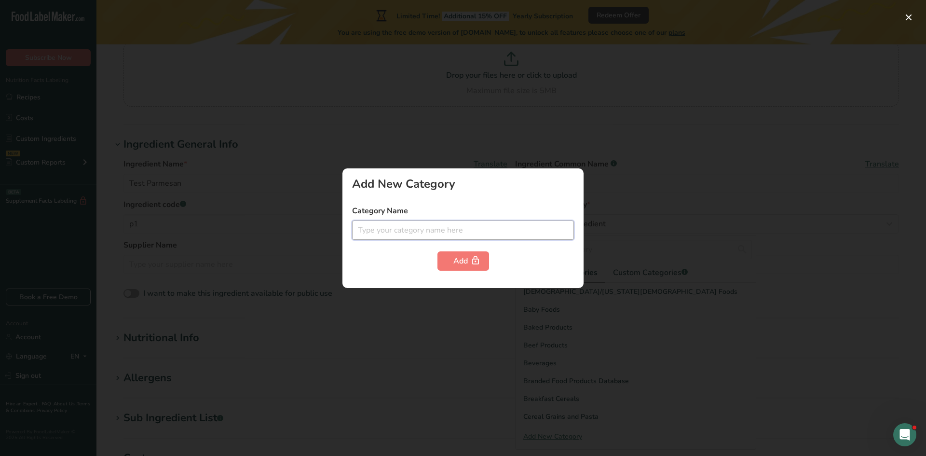
click at [371, 231] on input "text" at bounding box center [463, 229] width 222 height 19
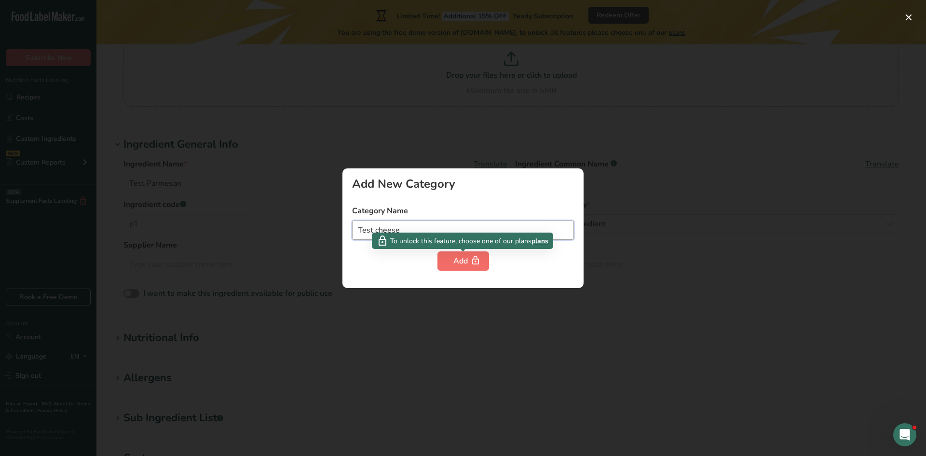
type input "Test cheese"
click at [452, 258] on button "Add" at bounding box center [463, 260] width 52 height 19
click at [476, 263] on icon "button" at bounding box center [476, 260] width 10 height 15
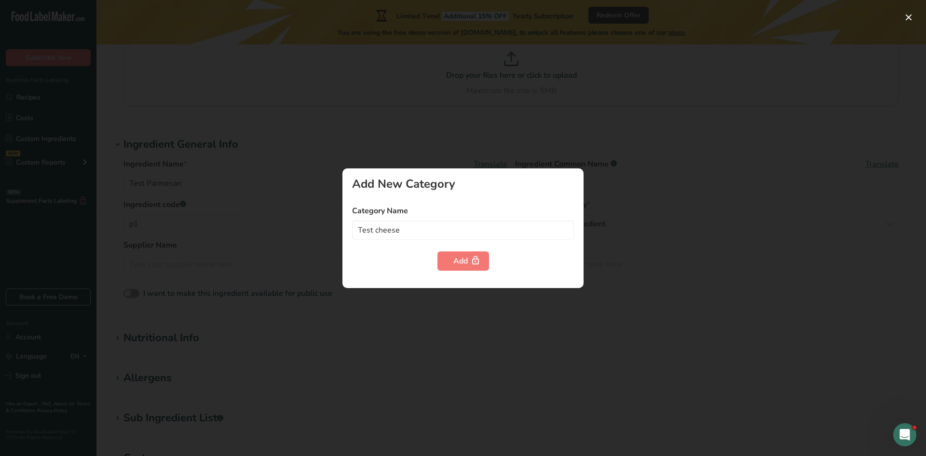
drag, startPoint x: 691, startPoint y: 251, endPoint x: 676, endPoint y: 252, distance: 15.5
click at [691, 248] on div at bounding box center [463, 228] width 926 height 456
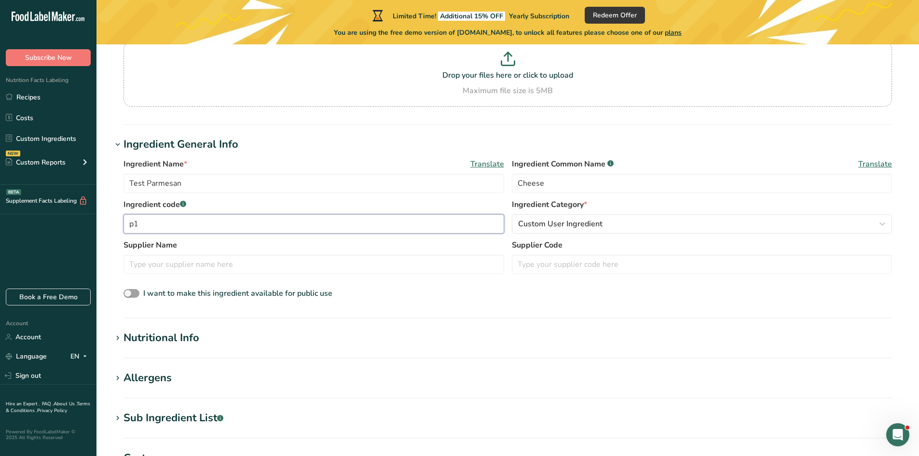
click at [477, 221] on input "p1" at bounding box center [313, 223] width 381 height 19
click at [329, 101] on section "Drop your files here or click to upload Maximum file size is 5MB" at bounding box center [508, 74] width 764 height 60
click at [329, 101] on input "Drop your files here or click to upload Maximum file size is 5MB" at bounding box center [507, 73] width 768 height 65
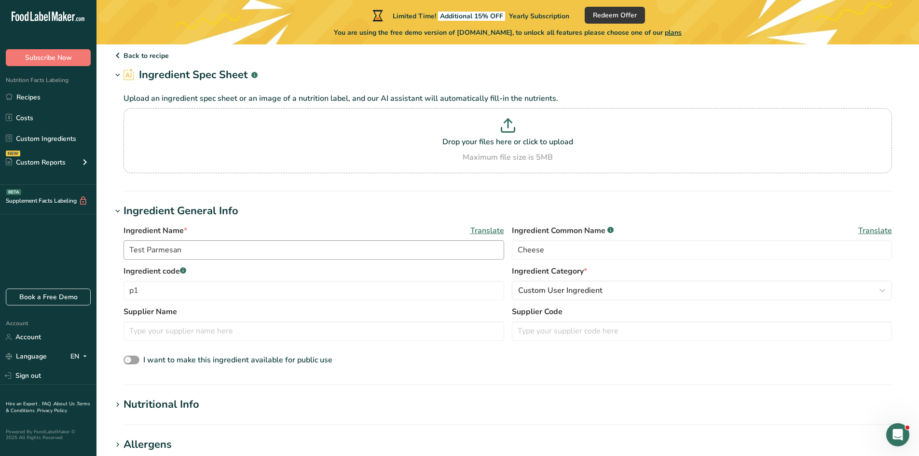
scroll to position [0, 0]
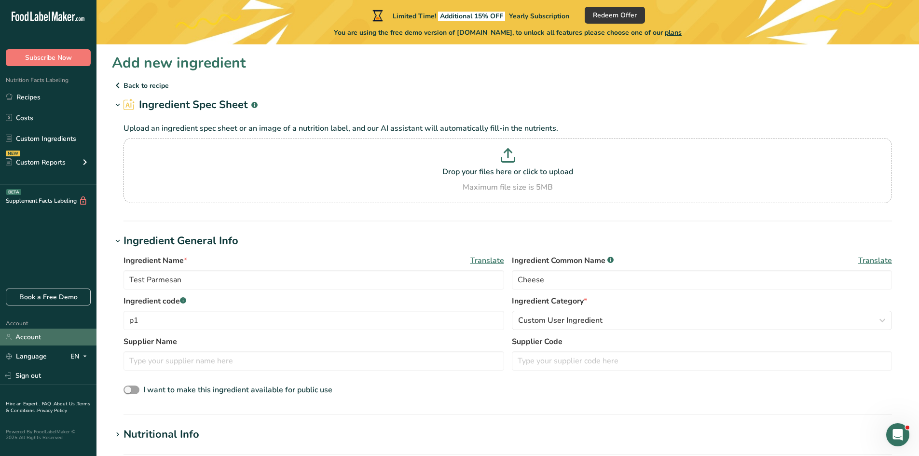
click at [25, 336] on link "Account" at bounding box center [48, 336] width 96 height 17
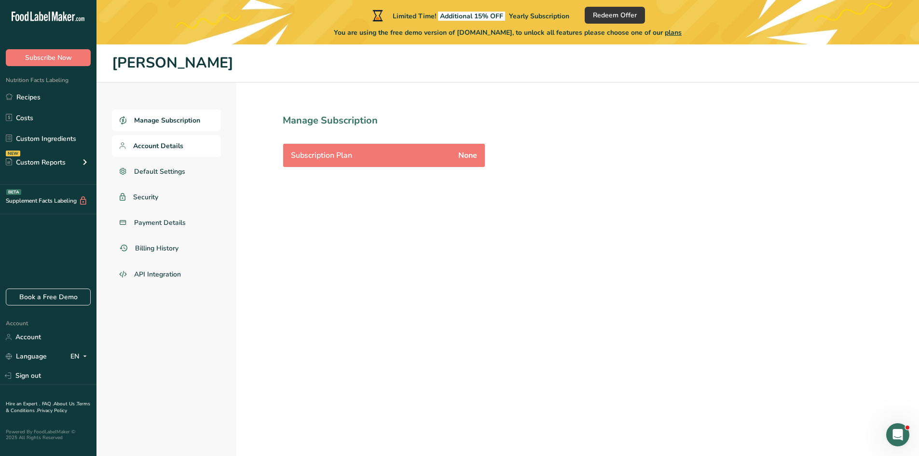
click at [166, 147] on span "Account Details" at bounding box center [158, 146] width 50 height 10
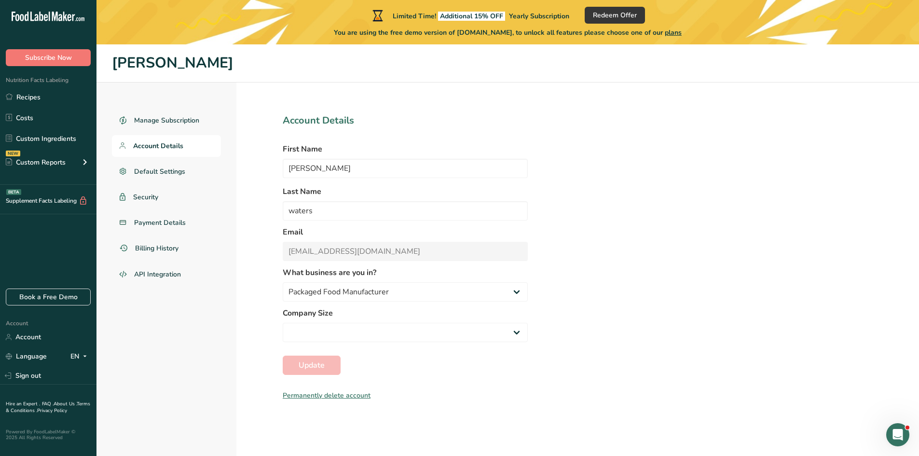
select select "2"
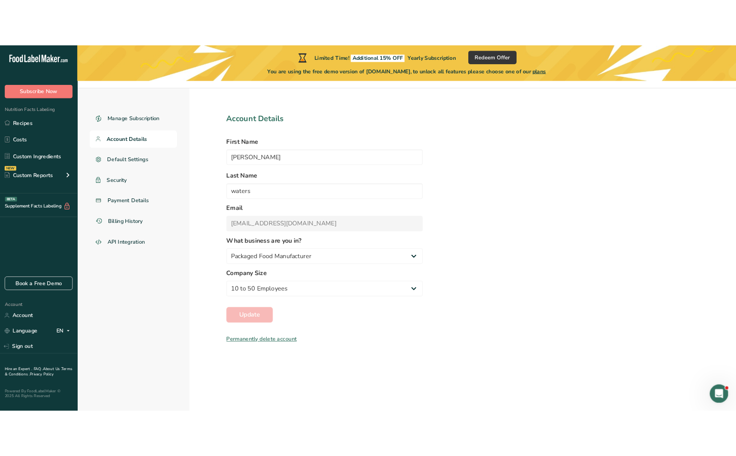
scroll to position [44, 0]
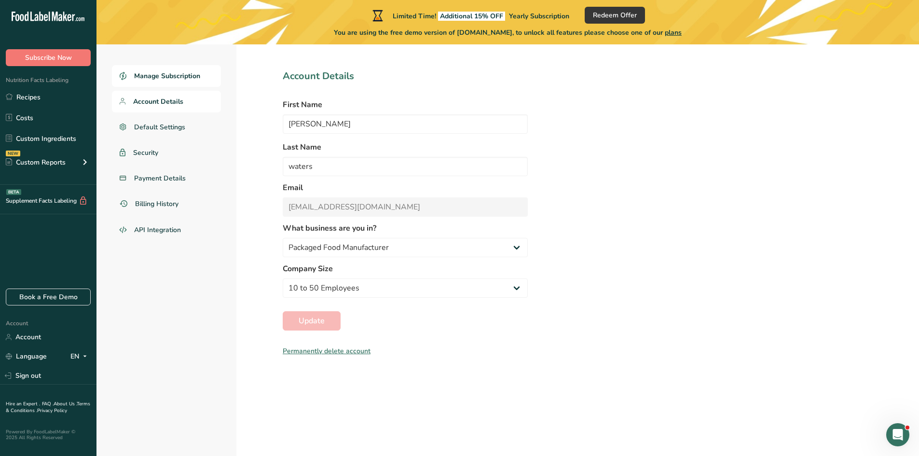
click at [155, 76] on span "Manage Subscription" at bounding box center [167, 76] width 66 height 10
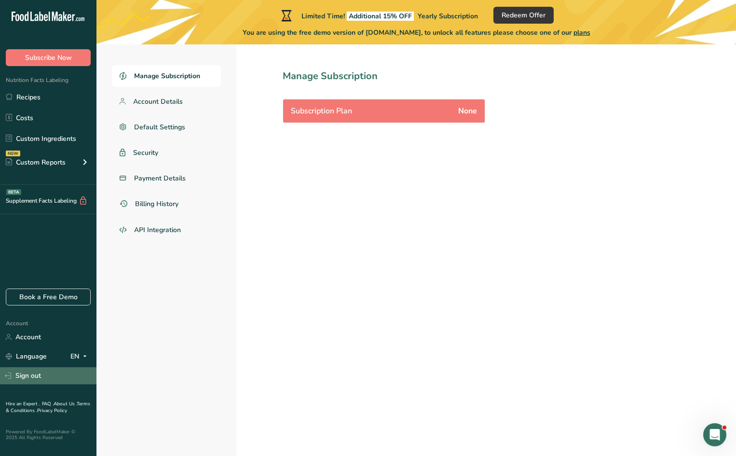
click at [21, 375] on link "Sign out" at bounding box center [48, 375] width 96 height 17
